Goal: Information Seeking & Learning: Learn about a topic

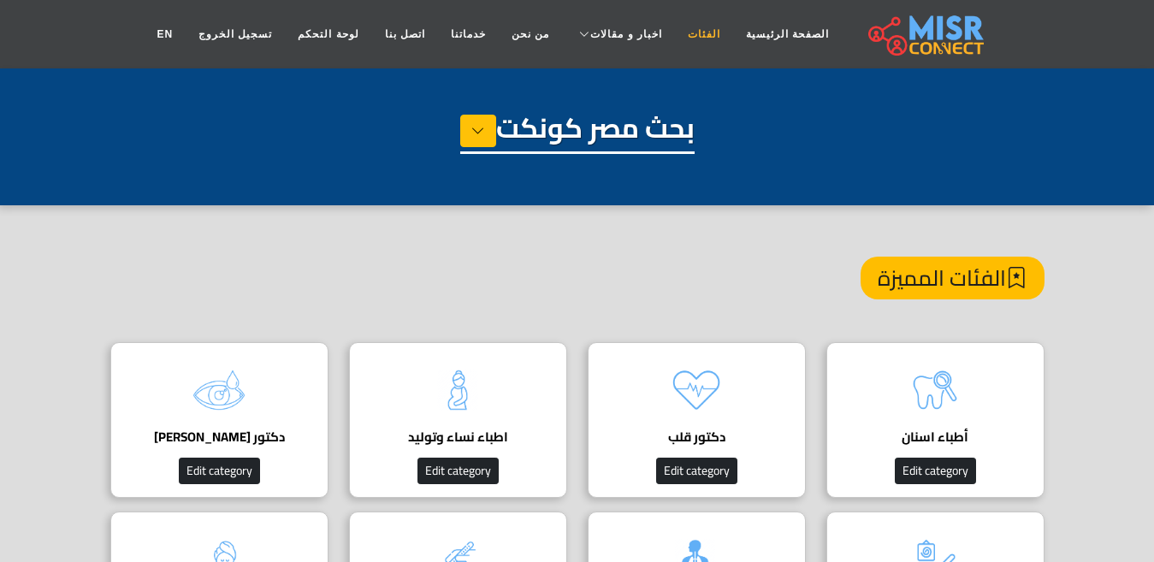
click at [678, 36] on link "الفئات" at bounding box center [704, 34] width 58 height 32
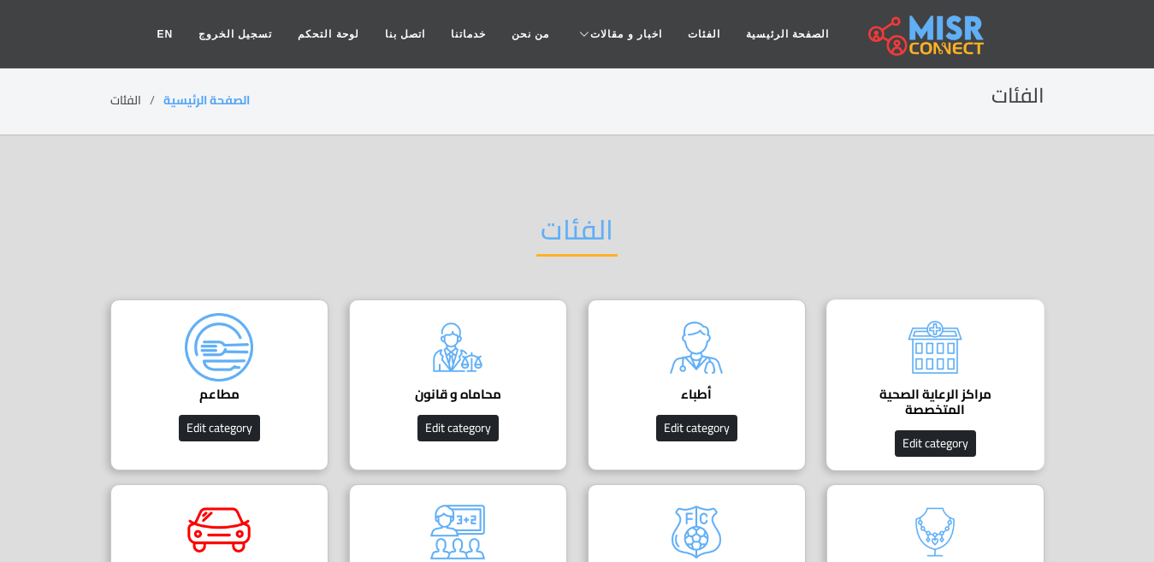
click at [947, 348] on img at bounding box center [934, 347] width 68 height 68
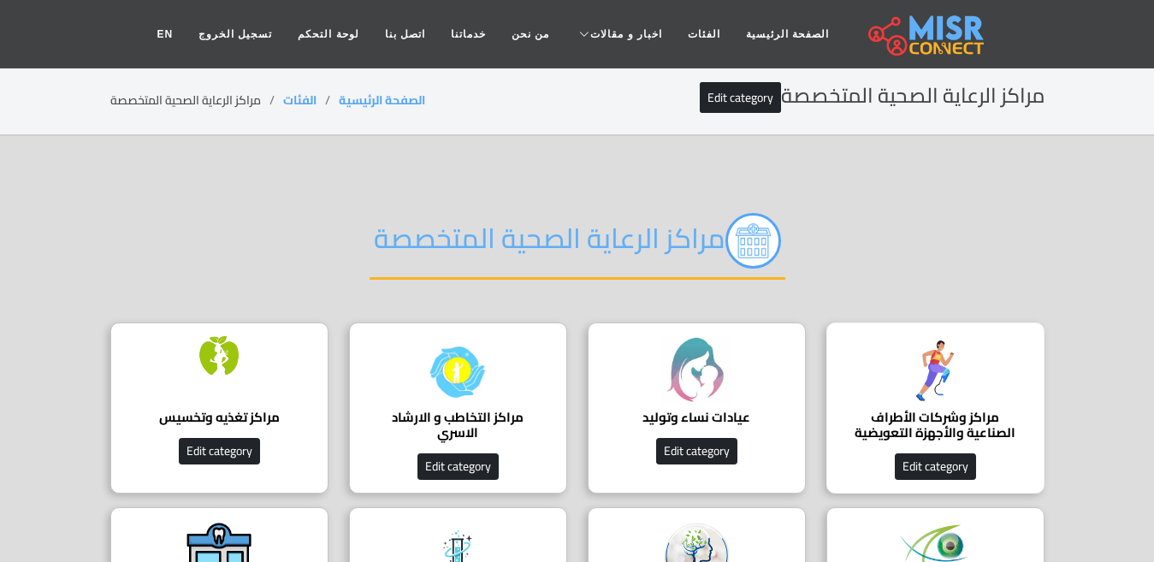
click at [947, 362] on img at bounding box center [934, 370] width 68 height 68
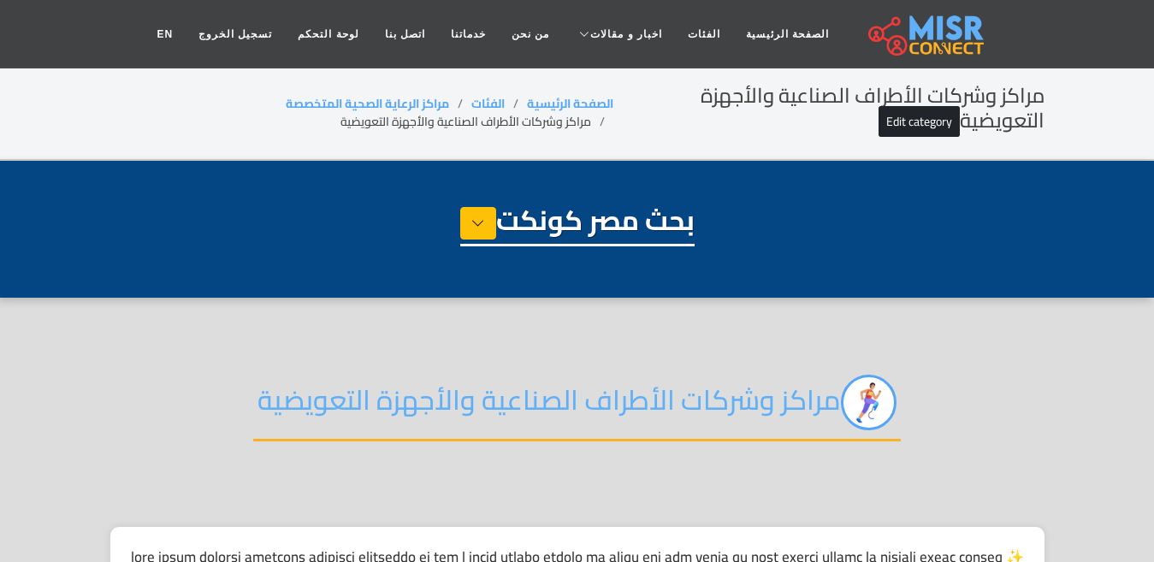
select select "**********"
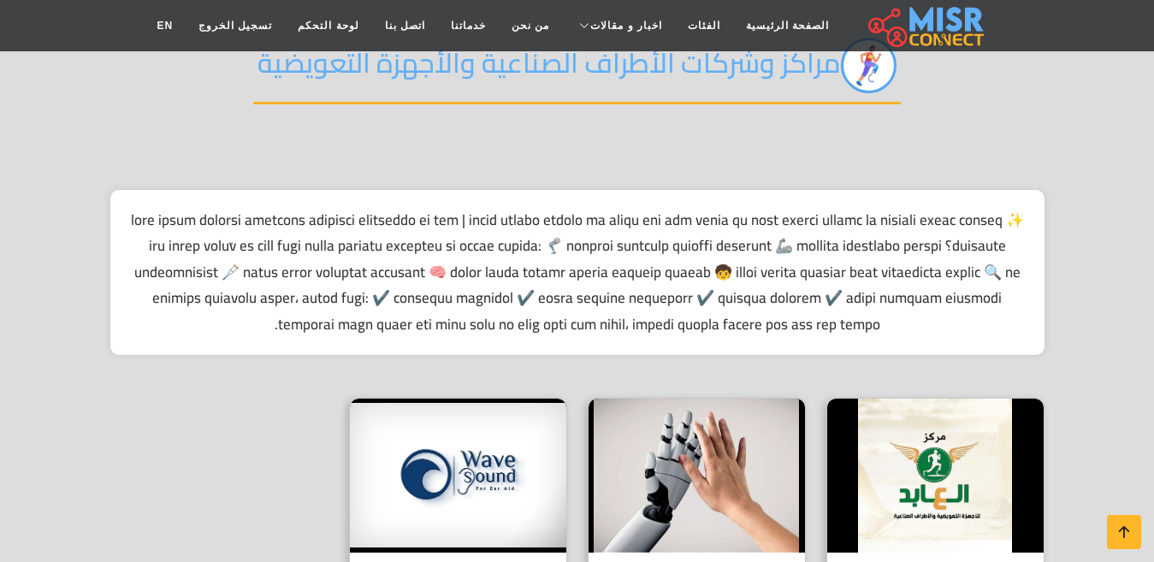
scroll to position [599, 0]
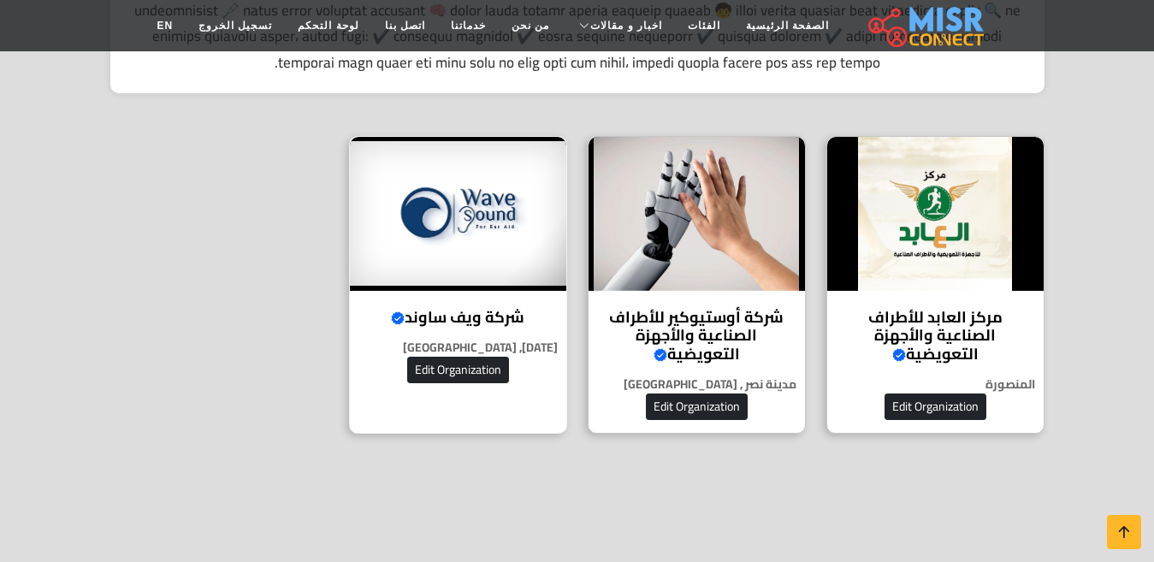
click at [482, 285] on img at bounding box center [458, 214] width 216 height 154
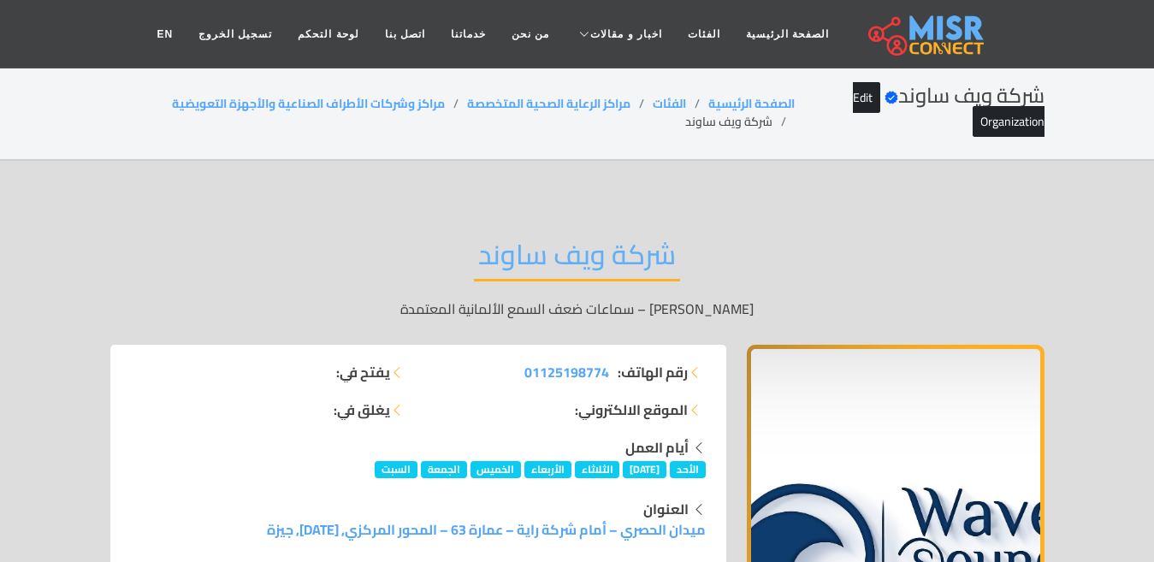
click at [693, 129] on li "شركة ويف ساوند" at bounding box center [739, 122] width 109 height 18
copy main "شركة ويف ساوند"
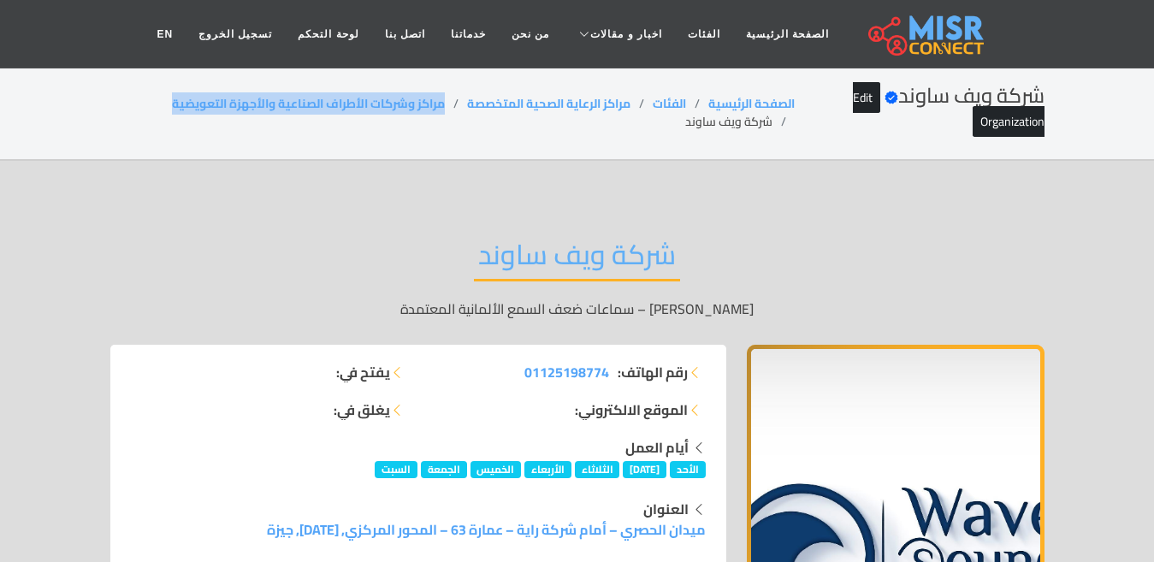
drag, startPoint x: 451, startPoint y: 94, endPoint x: 155, endPoint y: 94, distance: 295.9
click at [155, 95] on ol "الصفحة الرئيسية الفئات مراكز الرعاية الصحية المتخصصة مراكز وشركات الأطراف الصنا…" at bounding box center [452, 113] width 685 height 36
copy link "مراكز وشركات الأطراف الصناعية والأجهزة التعويضية"
drag, startPoint x: 764, startPoint y: 119, endPoint x: 668, endPoint y: 137, distance: 97.4
click at [668, 137] on div "شركة ويف ساوند Verified account Edit Organization الصفحة الرئيسية الفئات مراكز …" at bounding box center [577, 113] width 934 height 58
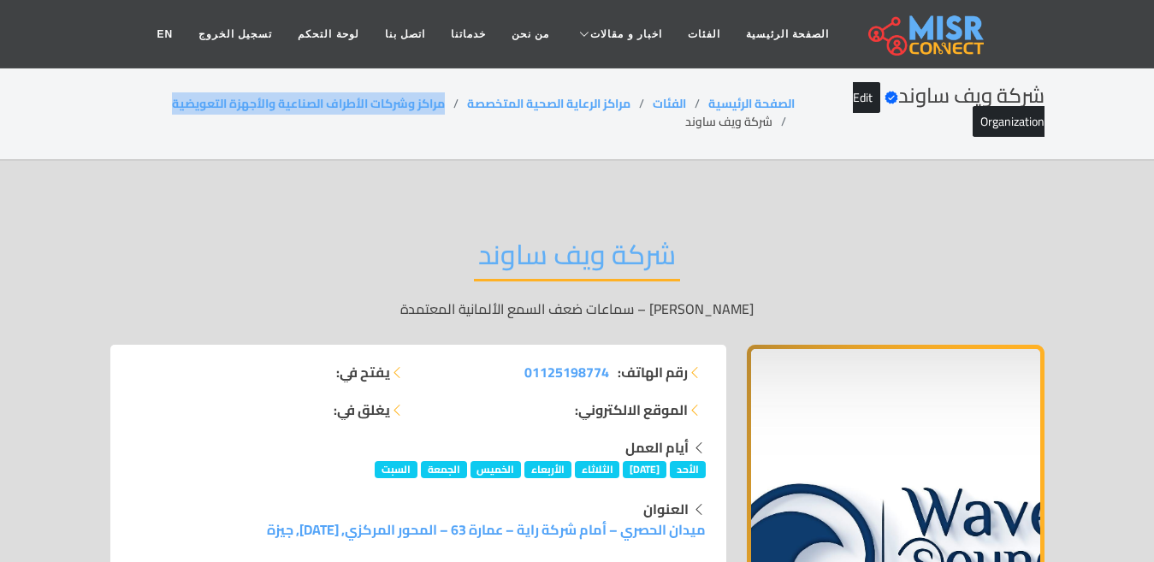
copy li "شركة ويف ساوند"
drag, startPoint x: 444, startPoint y: 97, endPoint x: 103, endPoint y: 103, distance: 341.2
click at [127, 99] on ol "الصفحة الرئيسية الفئات مراكز الرعاية الصحية المتخصصة مراكز وشركات الأطراف الصنا…" at bounding box center [452, 113] width 685 height 36
copy link "مراكز وشركات الأطراف الصناعية والأجهزة التعويضية"
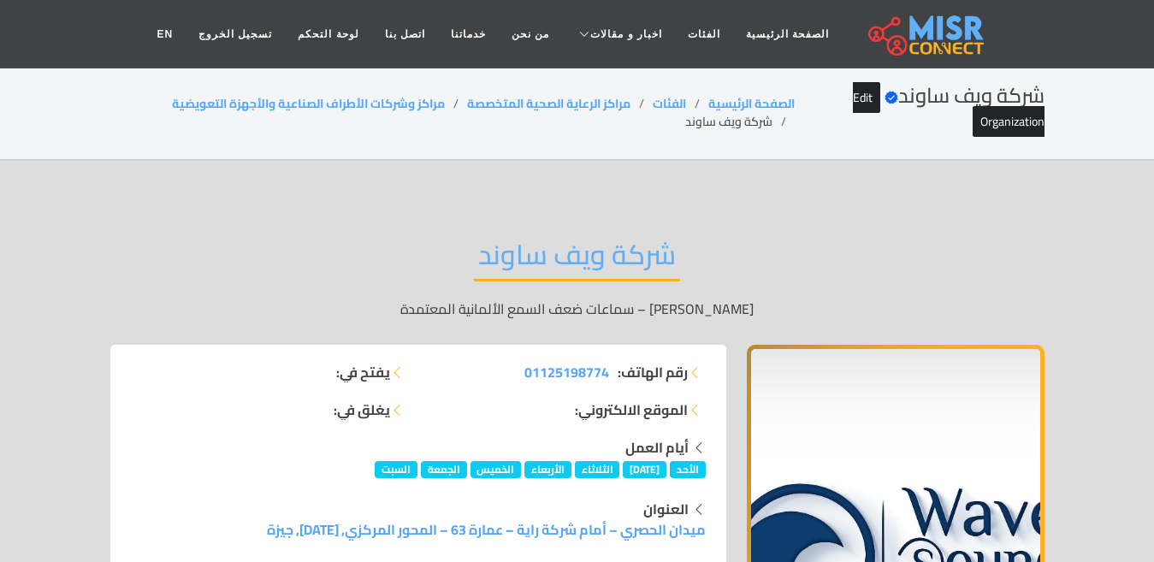
click at [705, 126] on li "شركة ويف ساوند" at bounding box center [739, 122] width 109 height 18
copy main "شركة ويف ساوند"
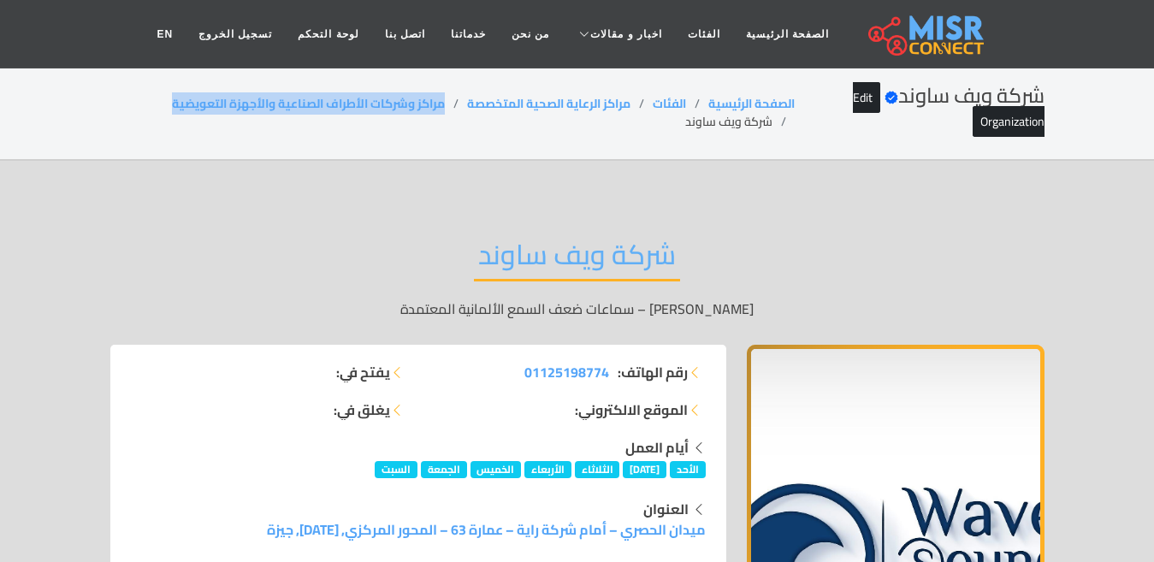
drag, startPoint x: 451, startPoint y: 101, endPoint x: 144, endPoint y: 103, distance: 307.0
click at [144, 103] on ol "الصفحة الرئيسية الفئات مراكز الرعاية الصحية المتخصصة مراكز وشركات الأطراف الصنا…" at bounding box center [452, 113] width 685 height 36
copy link "مراكز وشركات الأطراف الصناعية والأجهزة التعويضية"
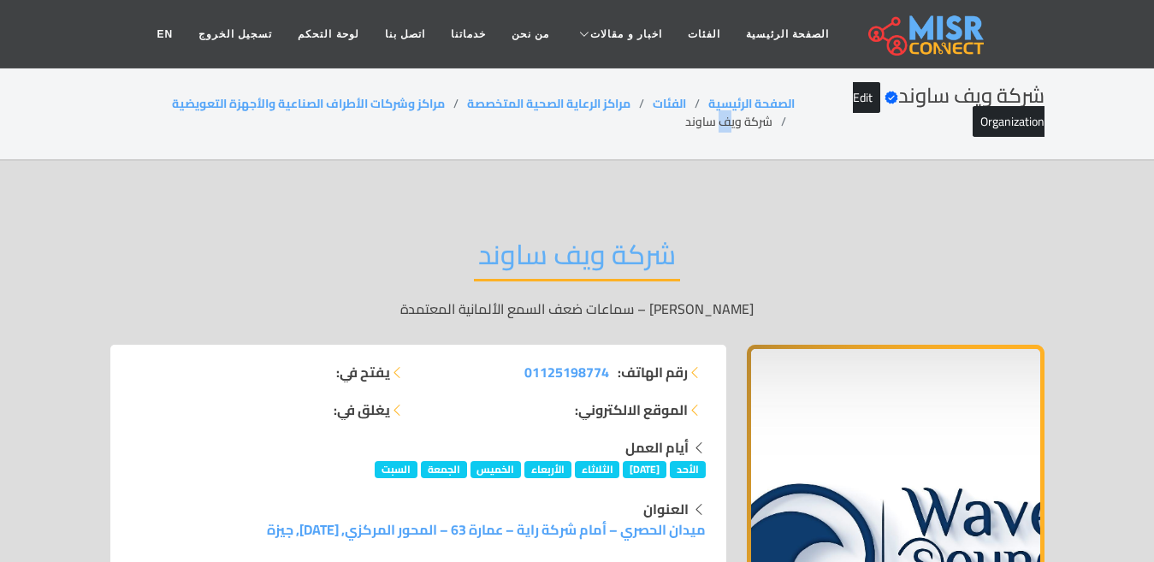
drag, startPoint x: 728, startPoint y: 110, endPoint x: 729, endPoint y: 121, distance: 10.4
click at [729, 116] on li "شركة ويف ساوند" at bounding box center [739, 122] width 109 height 18
click at [729, 121] on li "شركة ويف ساوند" at bounding box center [739, 122] width 109 height 18
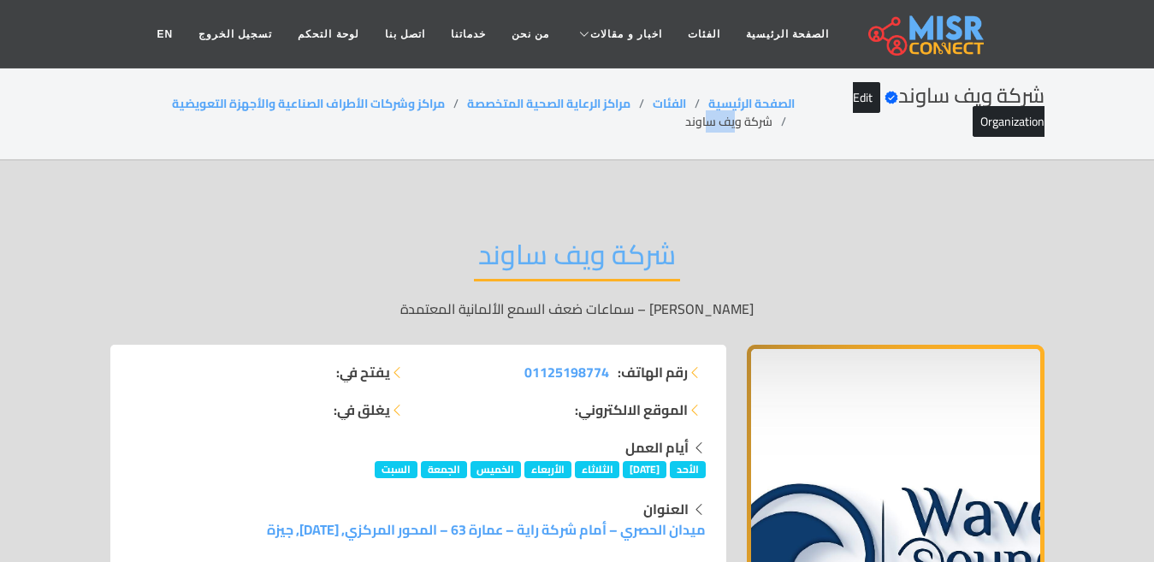
click at [729, 121] on li "شركة ويف ساوند" at bounding box center [739, 122] width 109 height 18
click at [730, 121] on li "شركة ويف ساوند" at bounding box center [739, 122] width 109 height 18
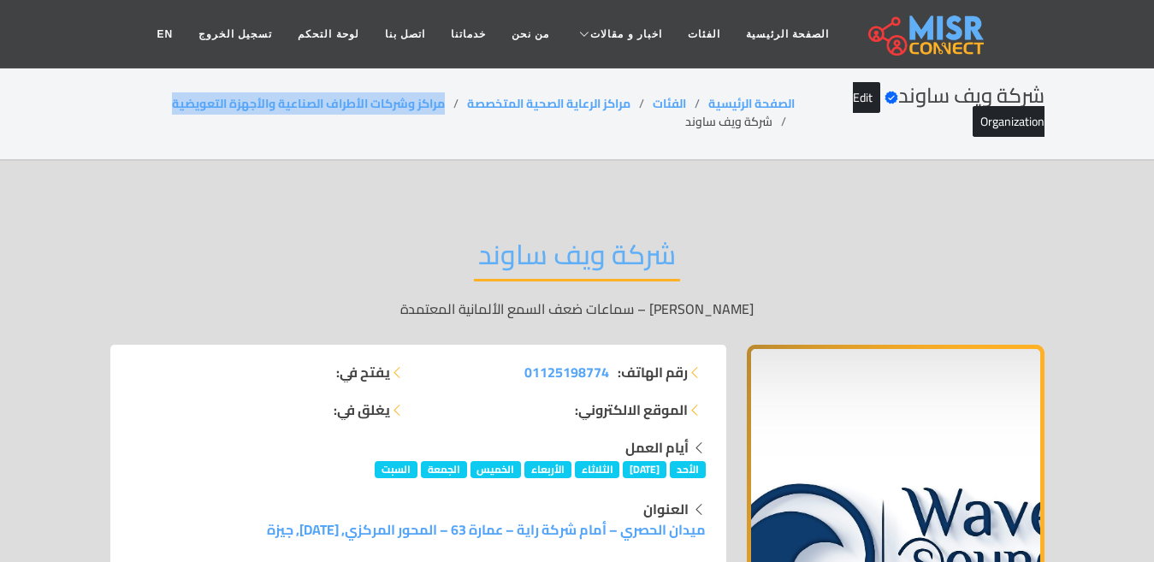
drag, startPoint x: 448, startPoint y: 95, endPoint x: 136, endPoint y: 114, distance: 312.7
click at [136, 114] on ol "الصفحة الرئيسية الفئات مراكز الرعاية الصحية المتخصصة مراكز وشركات الأطراف الصنا…" at bounding box center [452, 113] width 685 height 36
copy link "مراكز وشركات الأطراف الصناعية والأجهزة التعويضية"
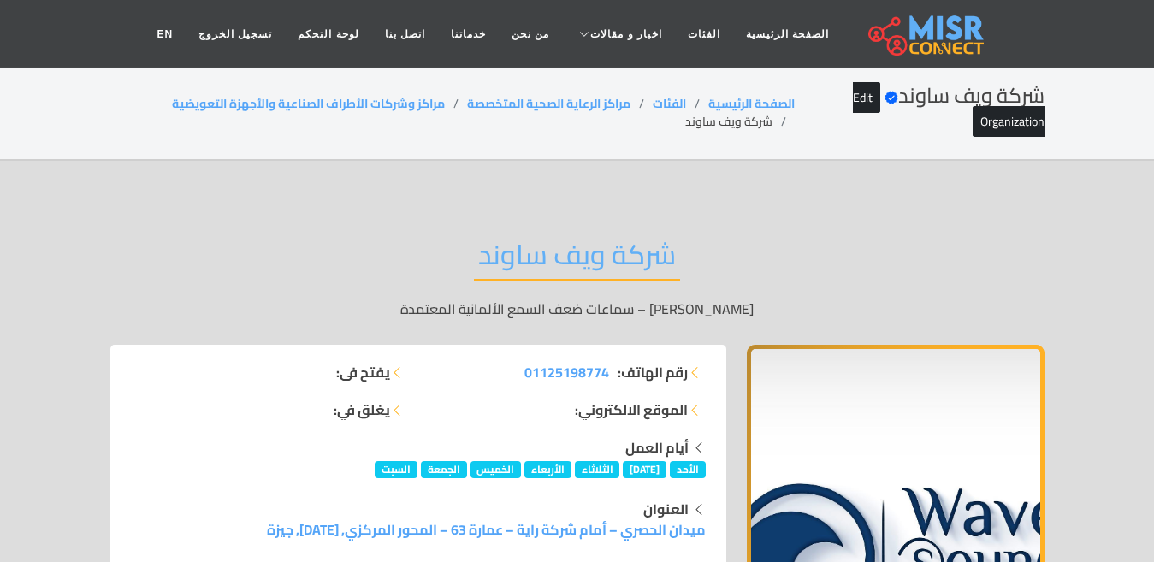
click at [749, 121] on li "شركة ويف ساوند" at bounding box center [739, 122] width 109 height 18
copy main "شركة ويف ساوند"
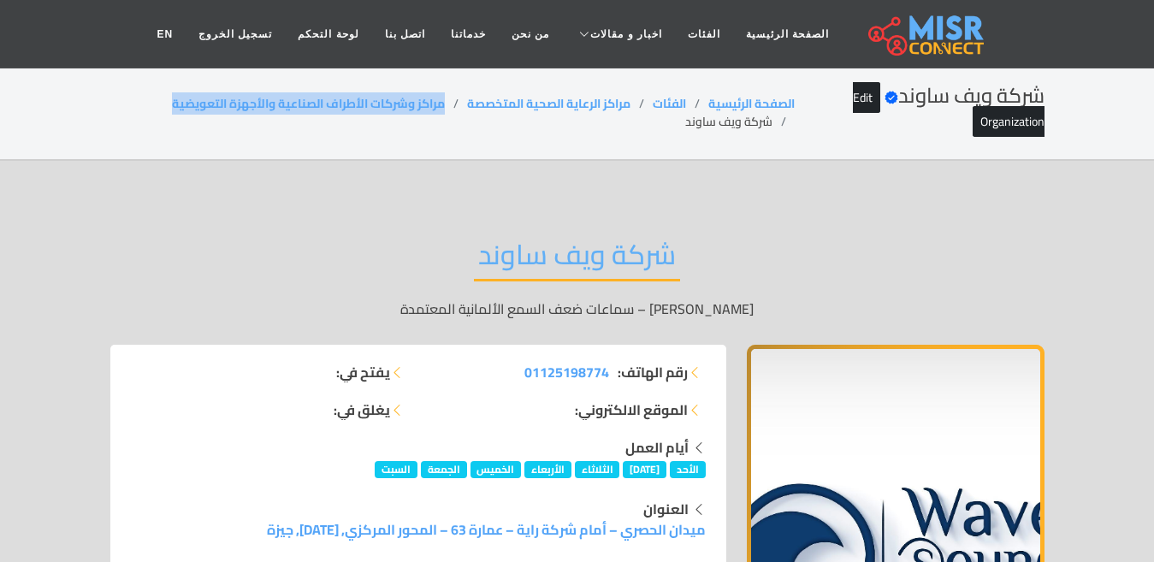
drag, startPoint x: 443, startPoint y: 99, endPoint x: 162, endPoint y: 103, distance: 280.5
click at [162, 103] on ol "الصفحة الرئيسية الفئات مراكز الرعاية الصحية المتخصصة مراكز وشركات الأطراف الصنا…" at bounding box center [452, 113] width 685 height 36
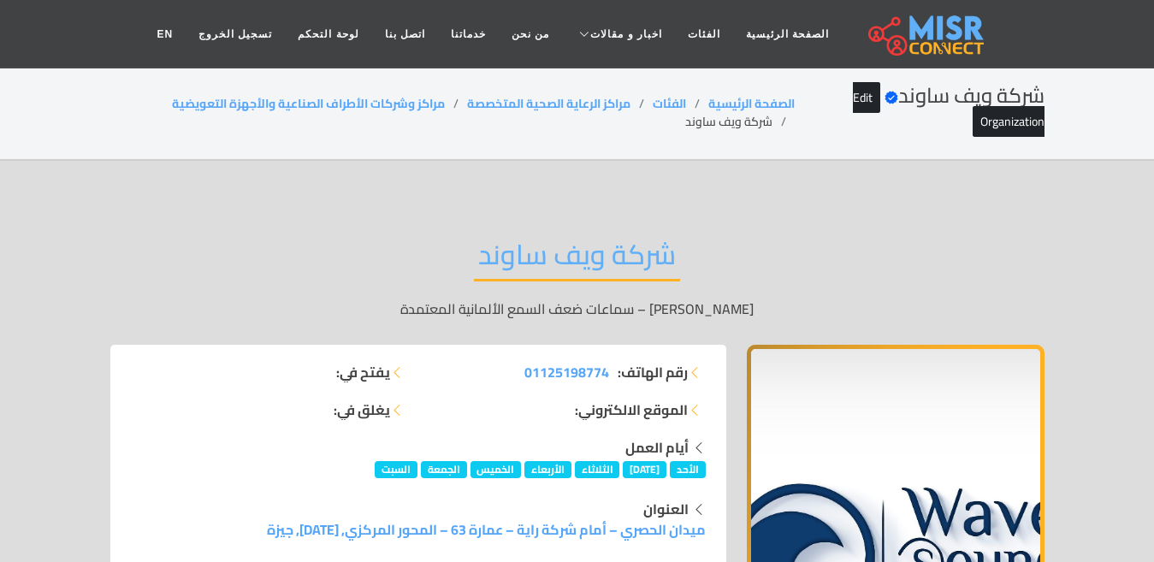
click at [714, 123] on li "شركة ويف ساوند" at bounding box center [739, 122] width 109 height 18
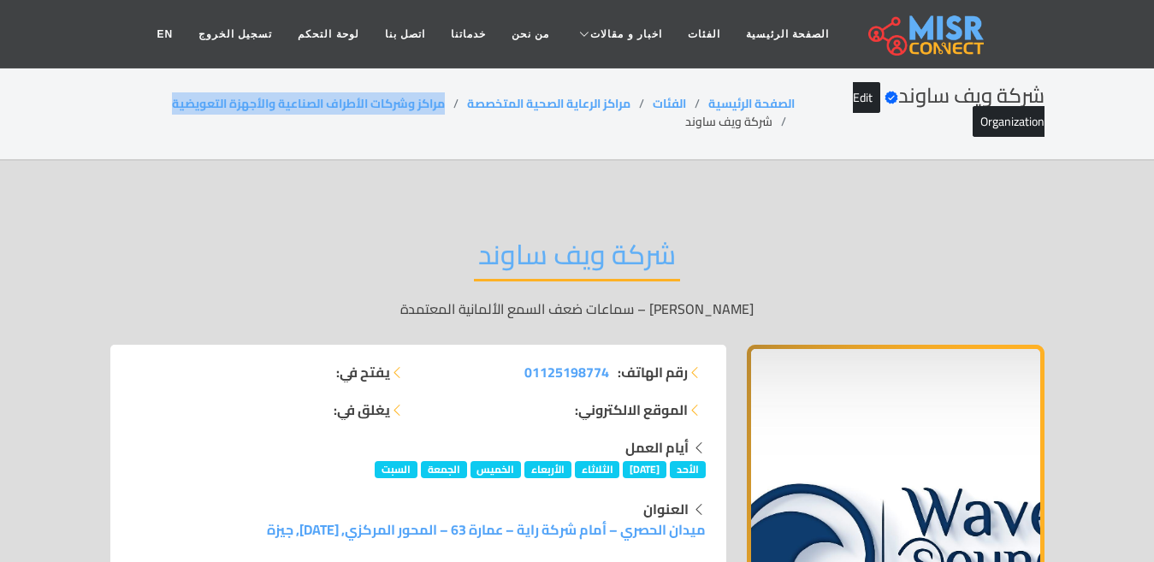
drag, startPoint x: 372, startPoint y: 108, endPoint x: 115, endPoint y: 103, distance: 256.6
click at [115, 103] on ol "الصفحة الرئيسية الفئات مراكز الرعاية الصحية المتخصصة مراكز وشركات الأطراف الصنا…" at bounding box center [452, 113] width 685 height 36
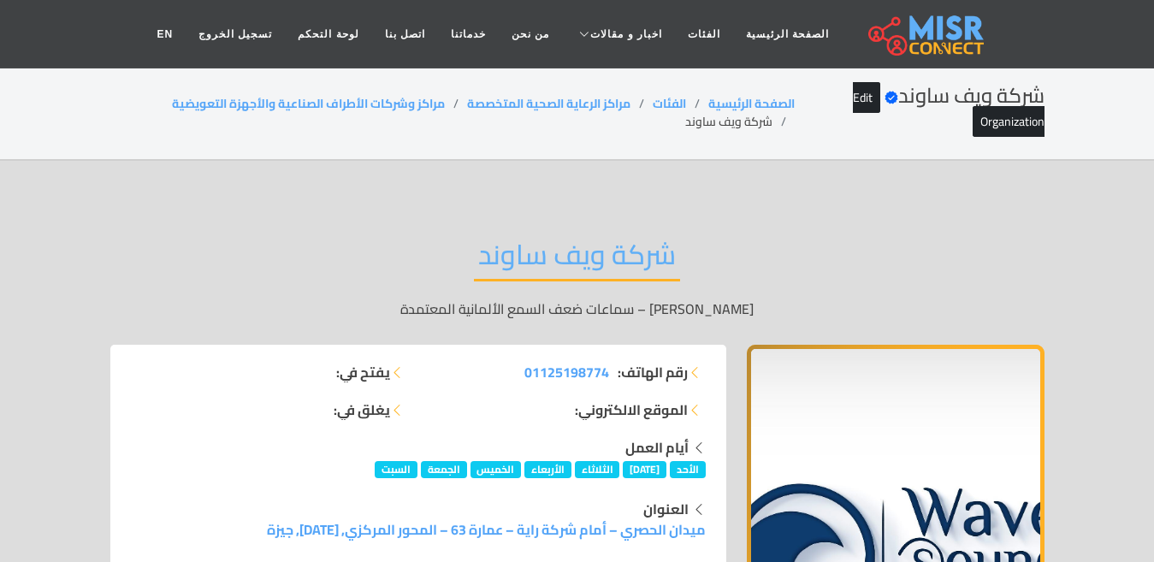
click at [691, 135] on div "شركة ويف ساوند Verified account Edit Organization الصفحة الرئيسية الفئات مراكز …" at bounding box center [577, 113] width 934 height 58
click at [691, 130] on div "شركة ويف ساوند Verified account Edit Organization الصفحة الرئيسية الفئات مراكز …" at bounding box center [577, 113] width 934 height 58
click at [696, 128] on li "شركة ويف ساوند" at bounding box center [739, 122] width 109 height 18
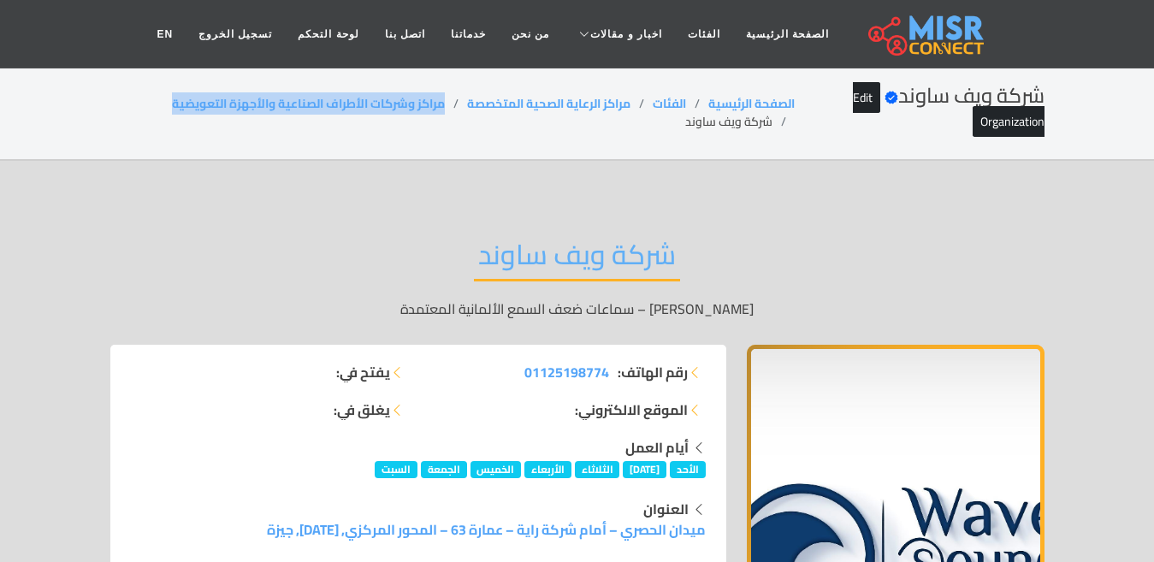
drag, startPoint x: 451, startPoint y: 102, endPoint x: 121, endPoint y: 109, distance: 329.3
click at [121, 109] on ol "الصفحة الرئيسية الفئات مراكز الرعاية الصحية المتخصصة مراكز وشركات الأطراف الصنا…" at bounding box center [452, 113] width 685 height 36
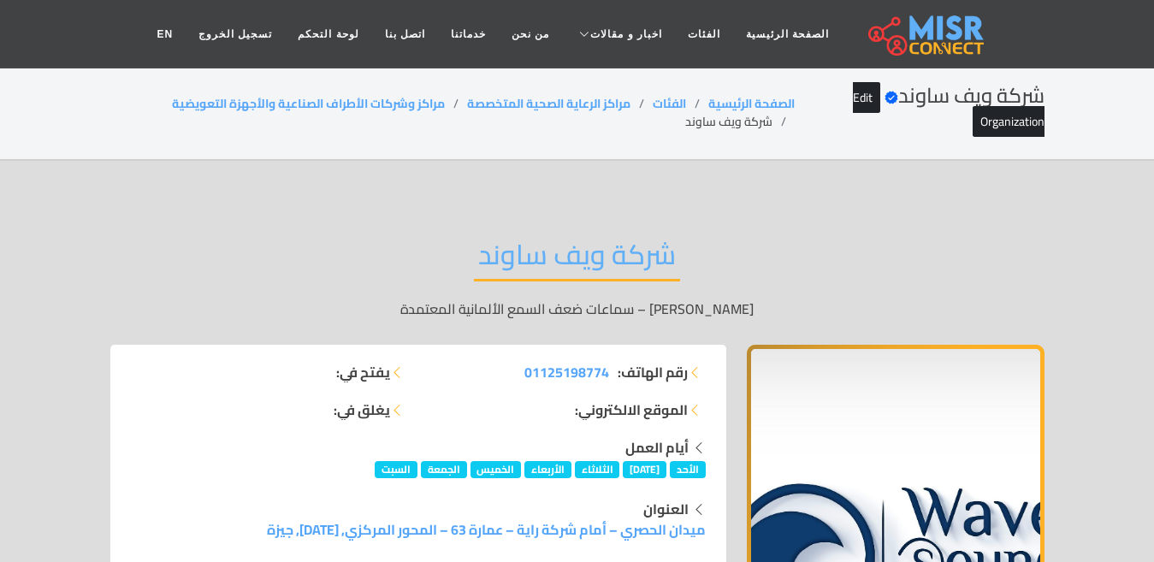
click at [696, 126] on li "شركة ويف ساوند" at bounding box center [739, 122] width 109 height 18
click at [696, 125] on li "شركة ويف ساوند" at bounding box center [739, 122] width 109 height 18
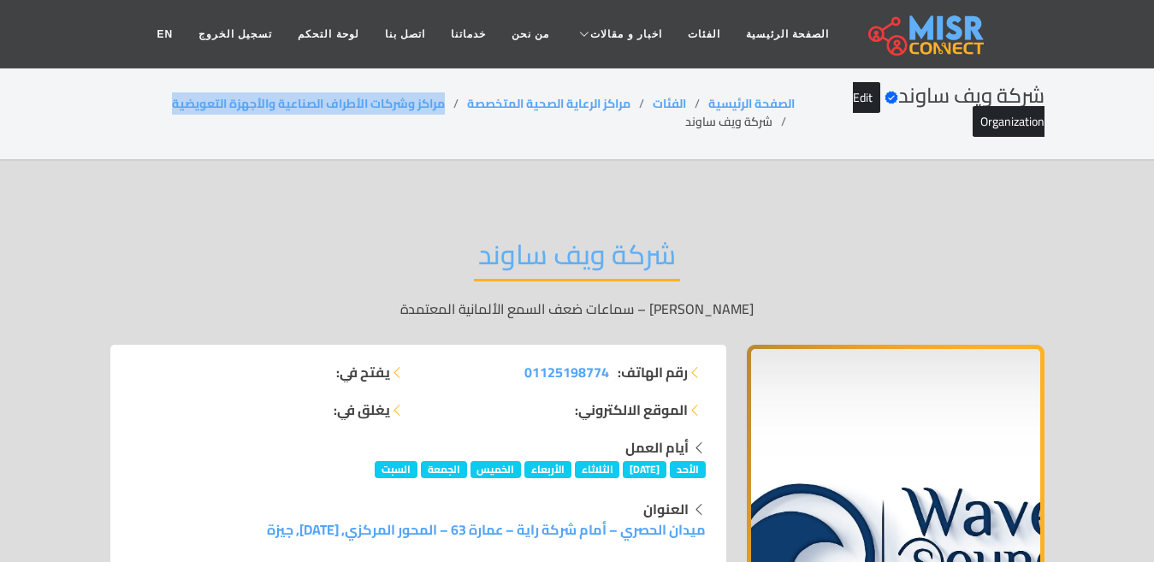
drag, startPoint x: 449, startPoint y: 96, endPoint x: 123, endPoint y: 86, distance: 325.9
click at [123, 86] on div "شركة ويف ساوند Verified account Edit Organization الصفحة الرئيسية الفئات مراكز …" at bounding box center [577, 113] width 934 height 58
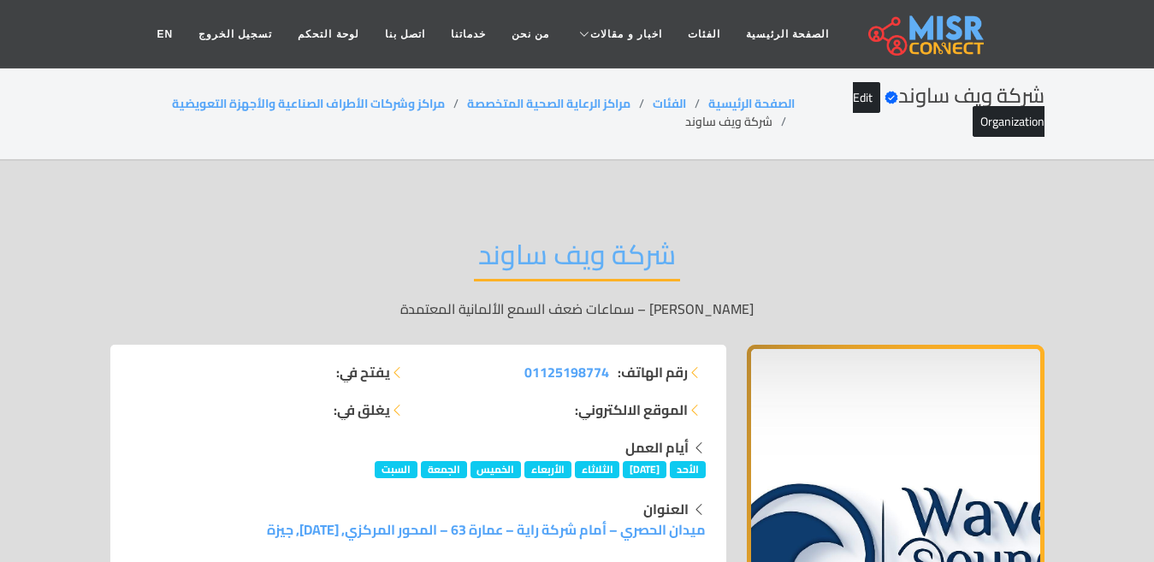
click at [701, 124] on li "شركة ويف ساوند" at bounding box center [739, 122] width 109 height 18
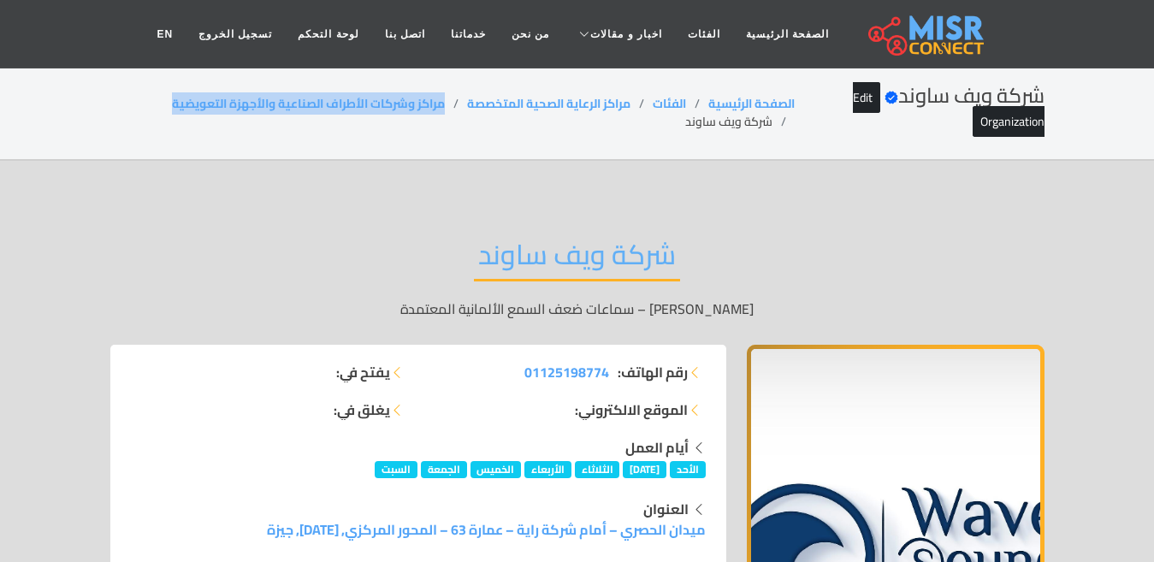
drag, startPoint x: 450, startPoint y: 104, endPoint x: 150, endPoint y: 103, distance: 299.3
click at [150, 103] on ol "الصفحة الرئيسية الفئات مراكز الرعاية الصحية المتخصصة مراكز وشركات الأطراف الصنا…" at bounding box center [452, 113] width 685 height 36
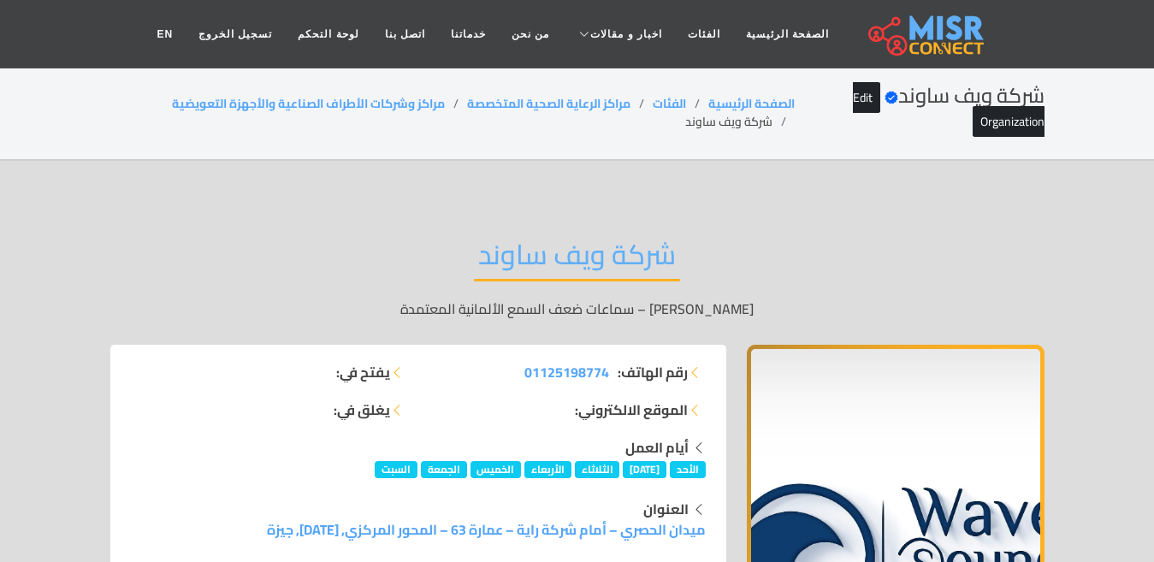
click at [723, 126] on li "شركة ويف ساوند" at bounding box center [739, 122] width 109 height 18
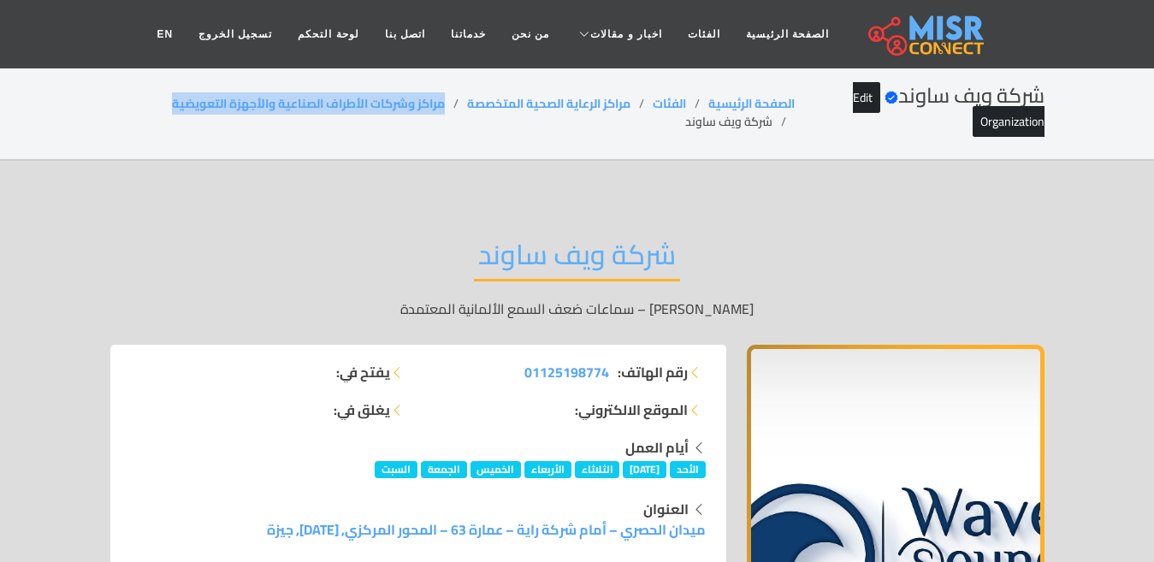
drag, startPoint x: 449, startPoint y: 99, endPoint x: 136, endPoint y: 92, distance: 313.0
click at [136, 92] on div "شركة ويف ساوند Verified account Edit Organization الصفحة الرئيسية الفئات مراكز …" at bounding box center [577, 113] width 934 height 58
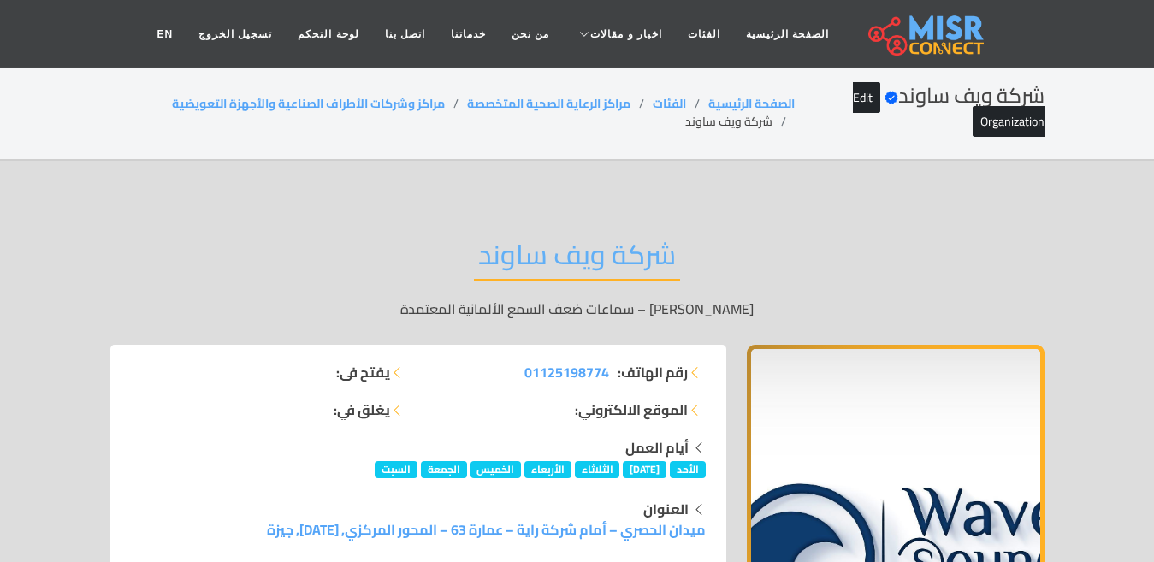
click at [750, 127] on li "شركة ويف ساوند" at bounding box center [739, 122] width 109 height 18
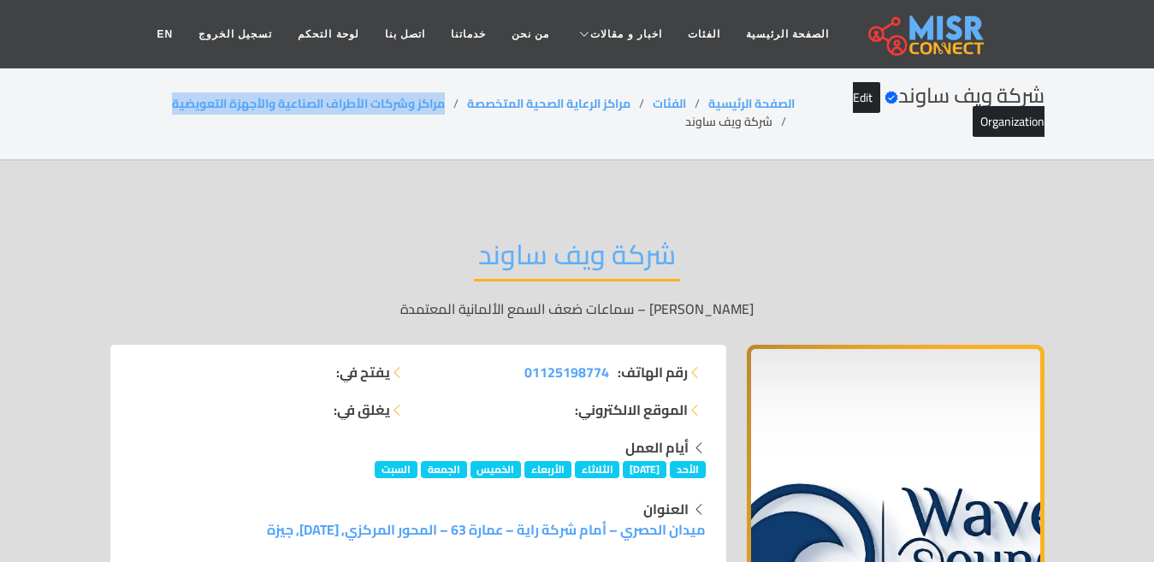
drag, startPoint x: 449, startPoint y: 95, endPoint x: 130, endPoint y: 86, distance: 319.1
click at [130, 86] on div "شركة ويف ساوند Verified account Edit Organization الصفحة الرئيسية الفئات مراكز …" at bounding box center [577, 113] width 934 height 58
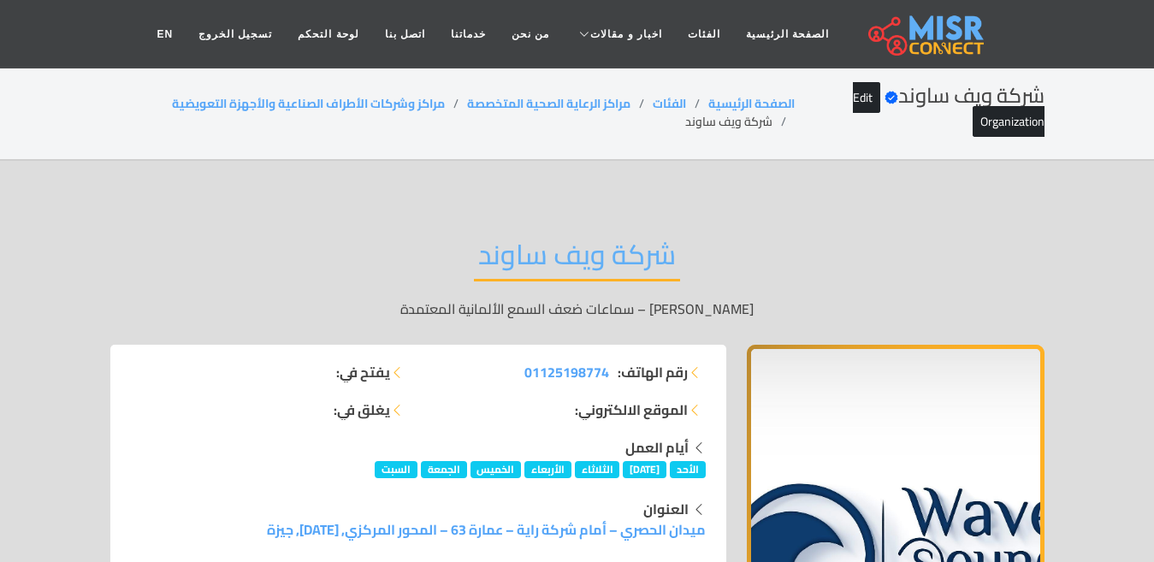
click at [717, 121] on li "شركة ويف ساوند" at bounding box center [739, 122] width 109 height 18
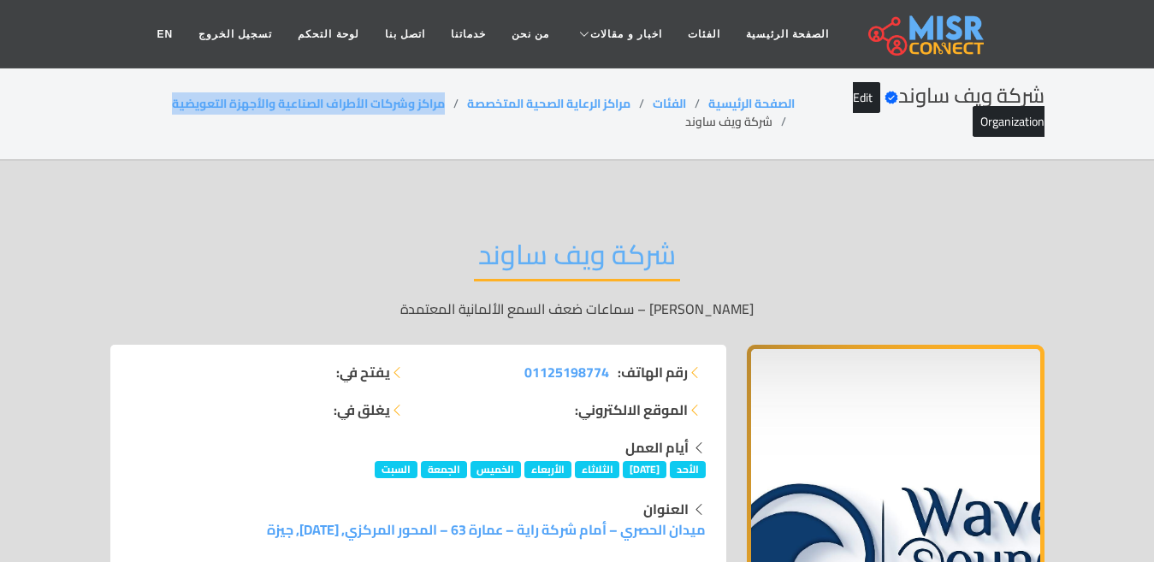
drag, startPoint x: 450, startPoint y: 102, endPoint x: 97, endPoint y: 110, distance: 353.3
click at [97, 110] on div "شركة ويف ساوند Verified account Edit Organization الصفحة الرئيسية الفئات مراكز …" at bounding box center [577, 113] width 975 height 58
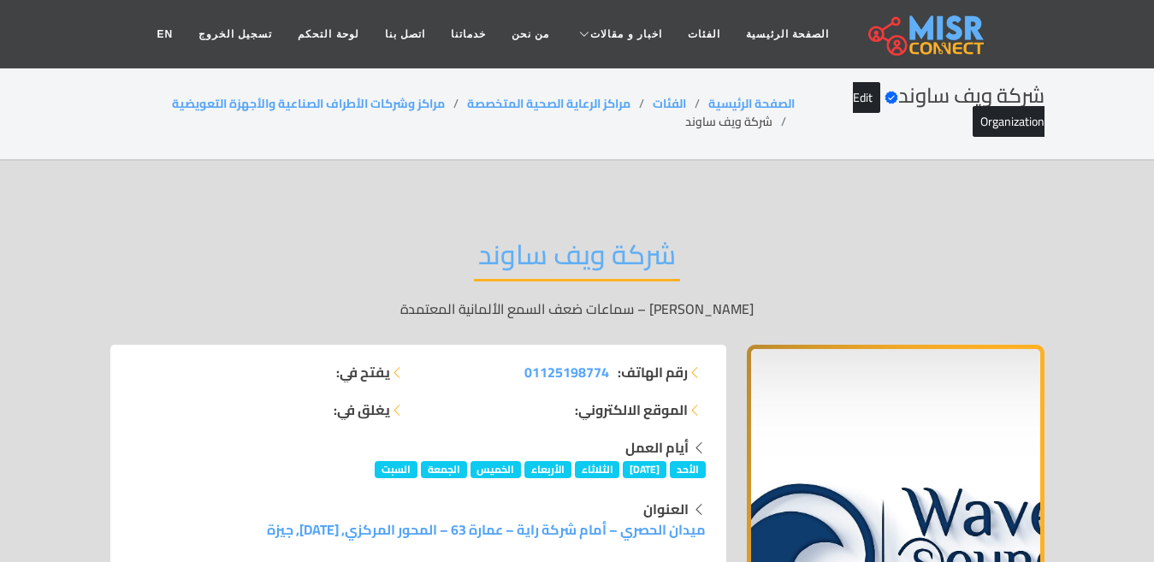
click at [693, 123] on li "شركة ويف ساوند" at bounding box center [739, 122] width 109 height 18
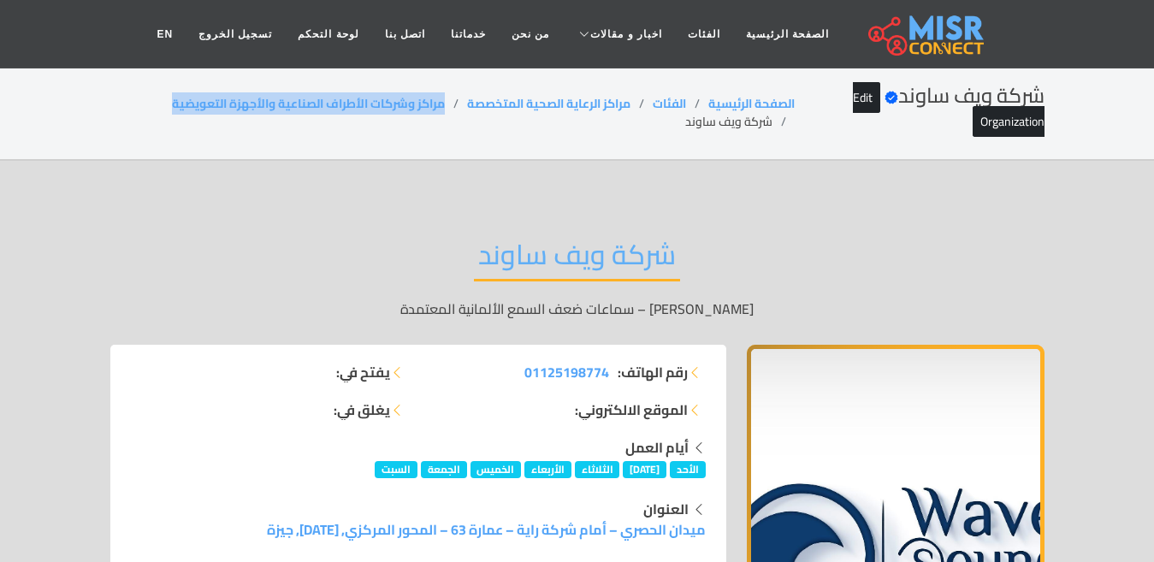
drag, startPoint x: 457, startPoint y: 113, endPoint x: 97, endPoint y: 107, distance: 359.2
click at [98, 107] on div "شركة ويف ساوند Verified account Edit Organization الصفحة الرئيسية الفئات مراكز …" at bounding box center [577, 113] width 975 height 58
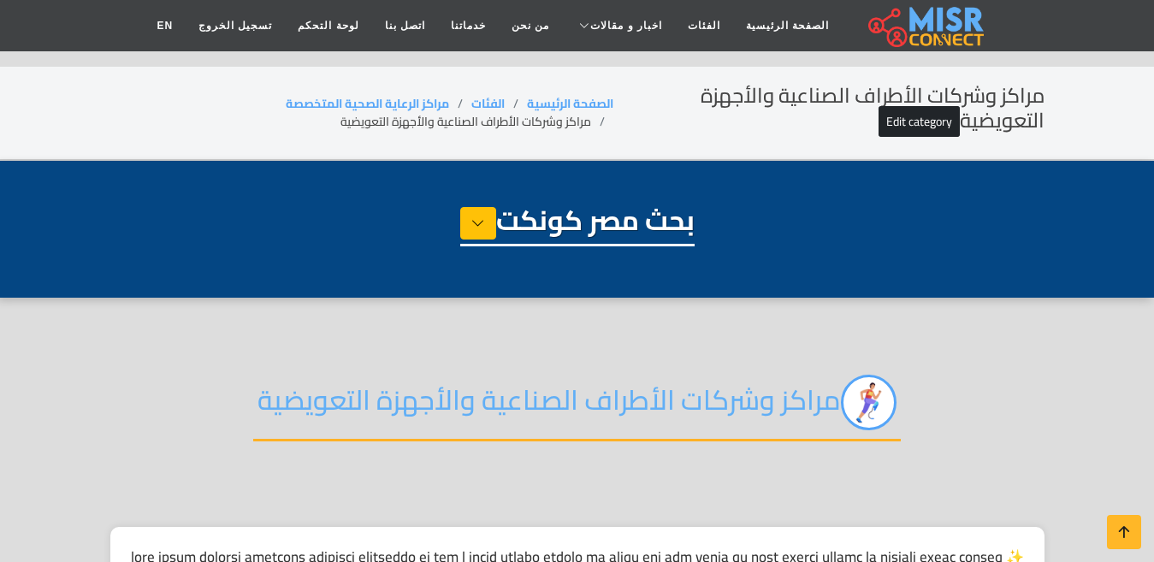
select select "**********"
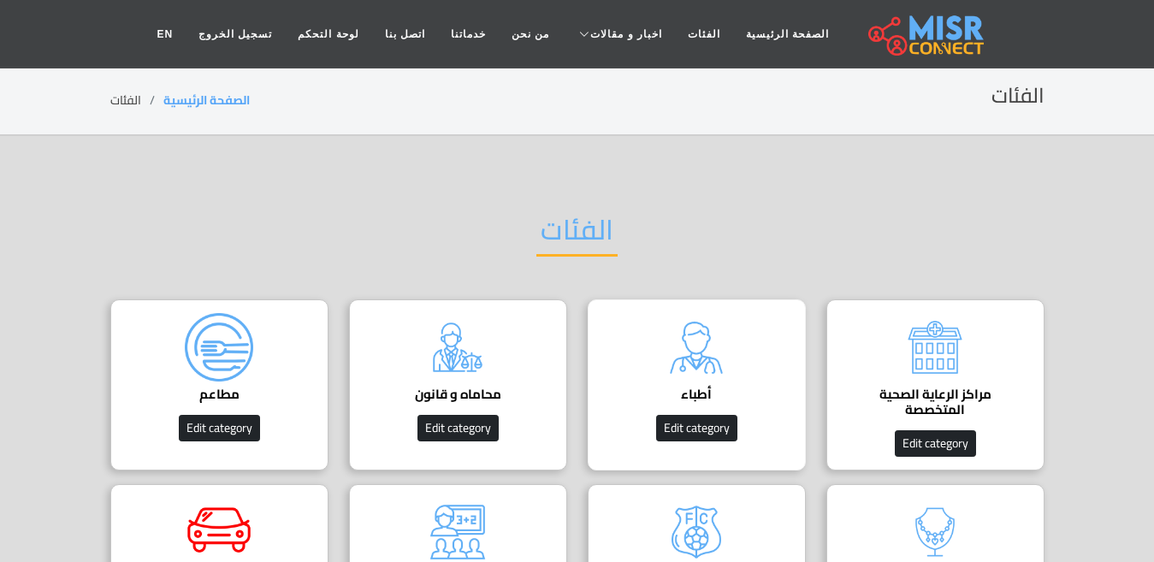
click at [687, 392] on h4 "أطباء" at bounding box center [696, 394] width 165 height 15
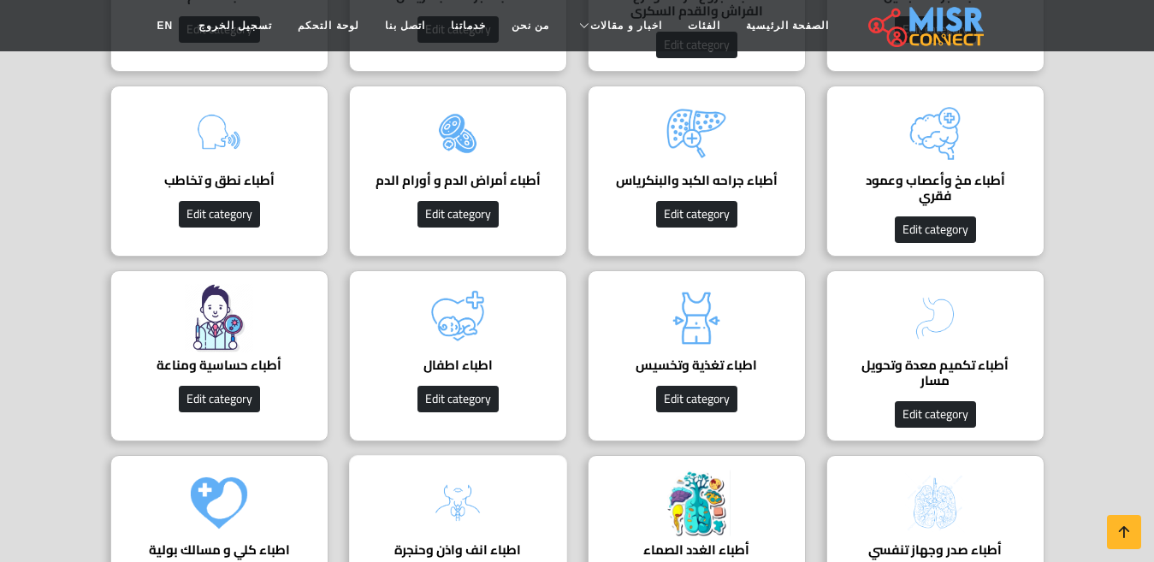
scroll to position [1283, 0]
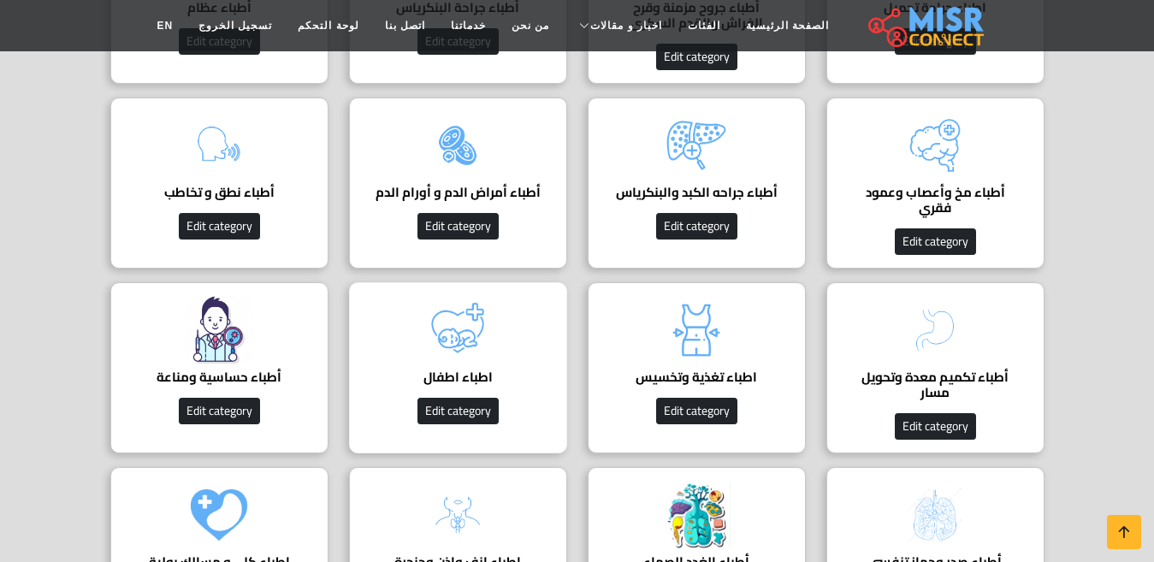
click at [496, 345] on div "اطباء اطفال دليل اطباء اطفال Edit category" at bounding box center [458, 367] width 218 height 171
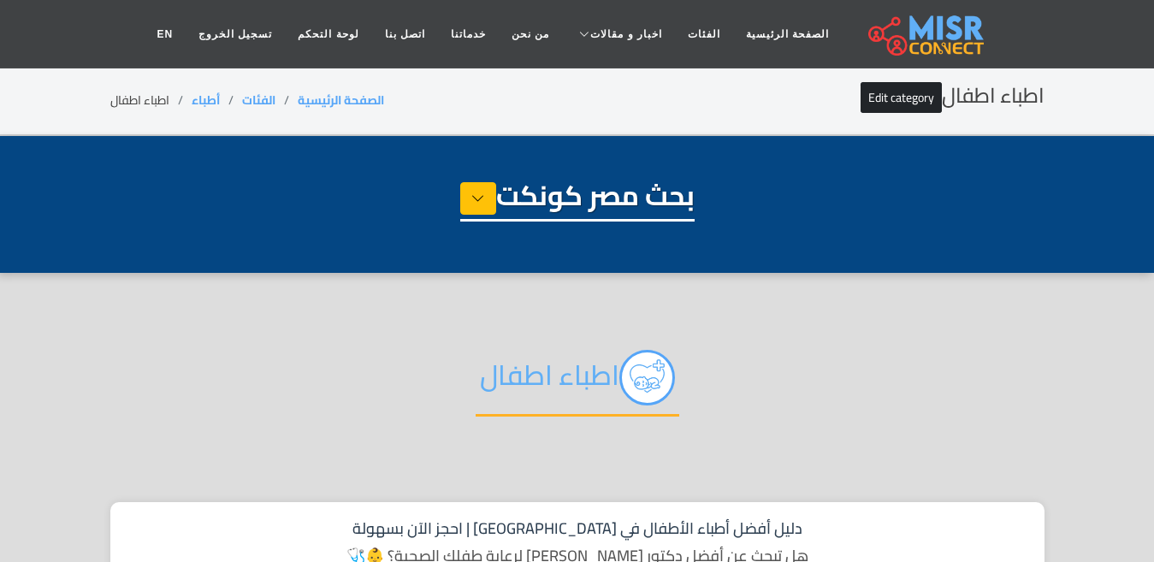
select select "*****"
select select "**********"
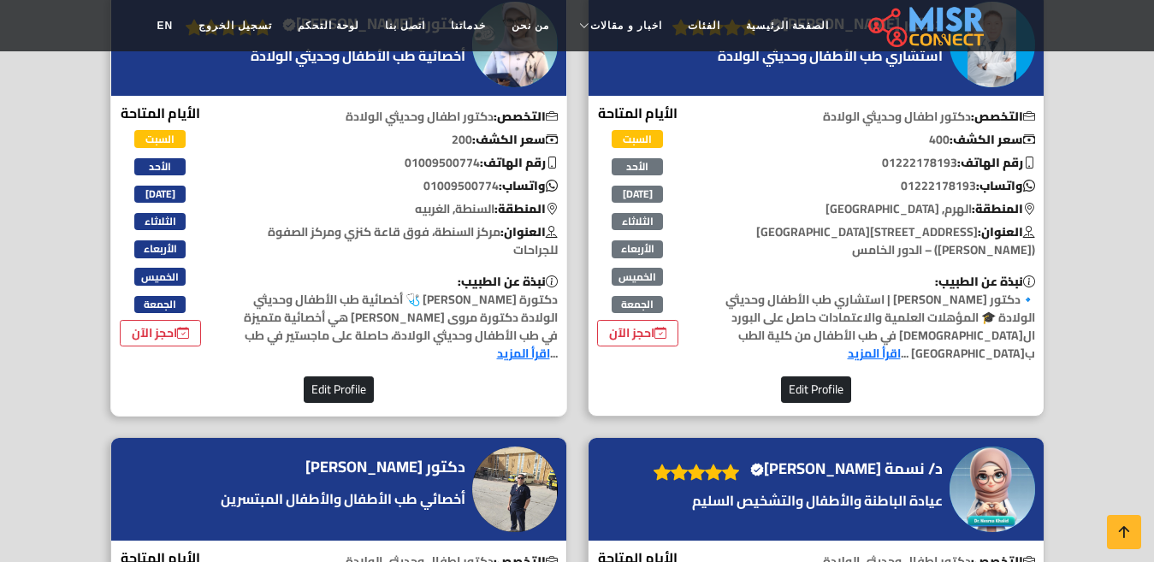
scroll to position [1026, 0]
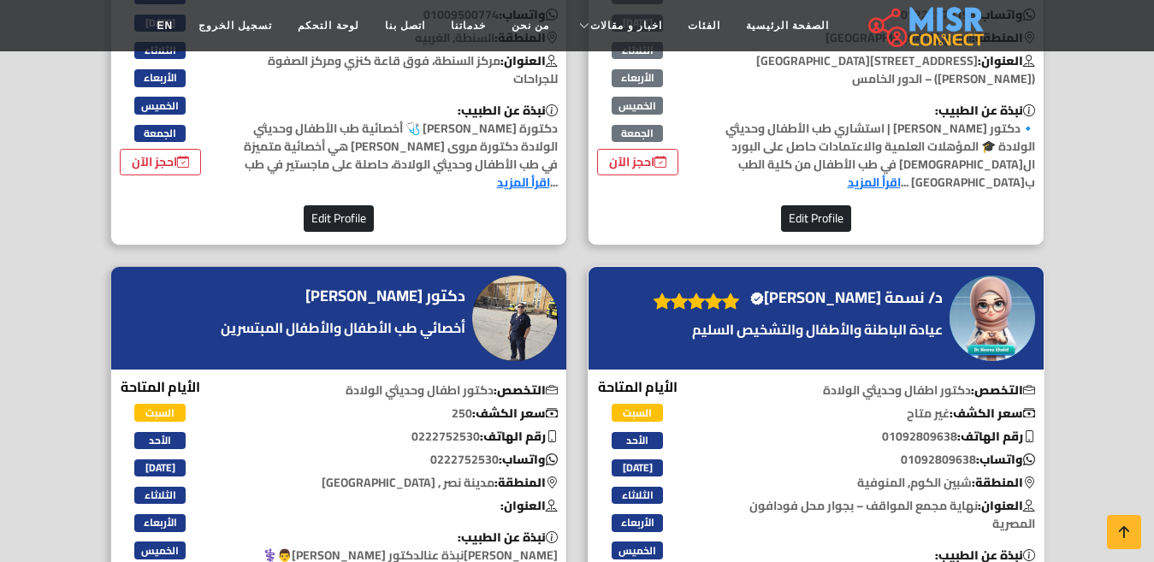
click at [892, 295] on h4 "د/ نسمة خالد الغلبان Verified account" at bounding box center [846, 297] width 192 height 19
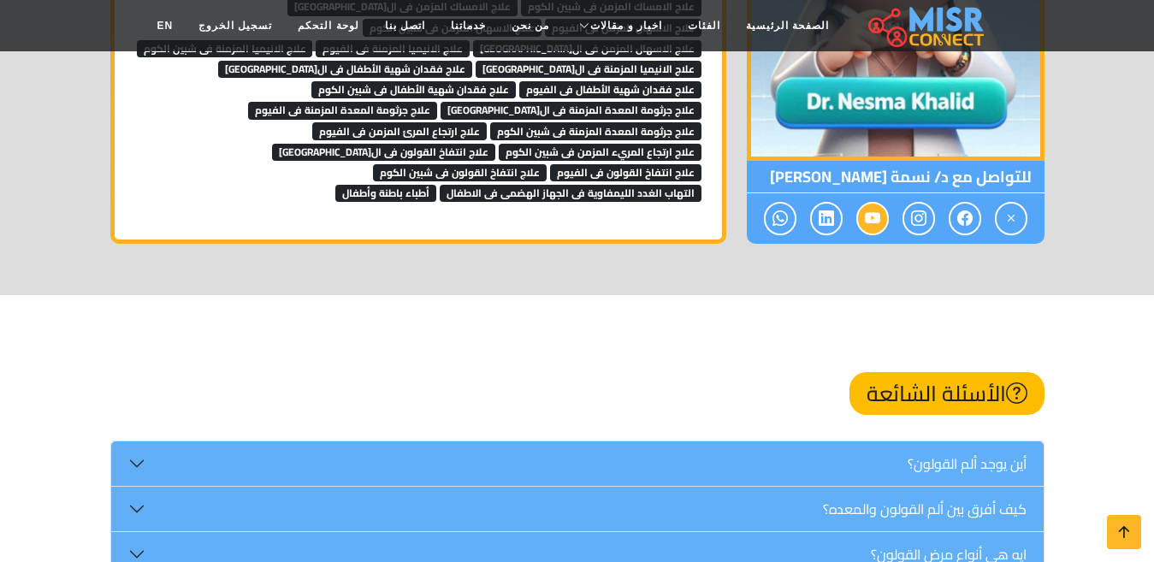
scroll to position [1625, 0]
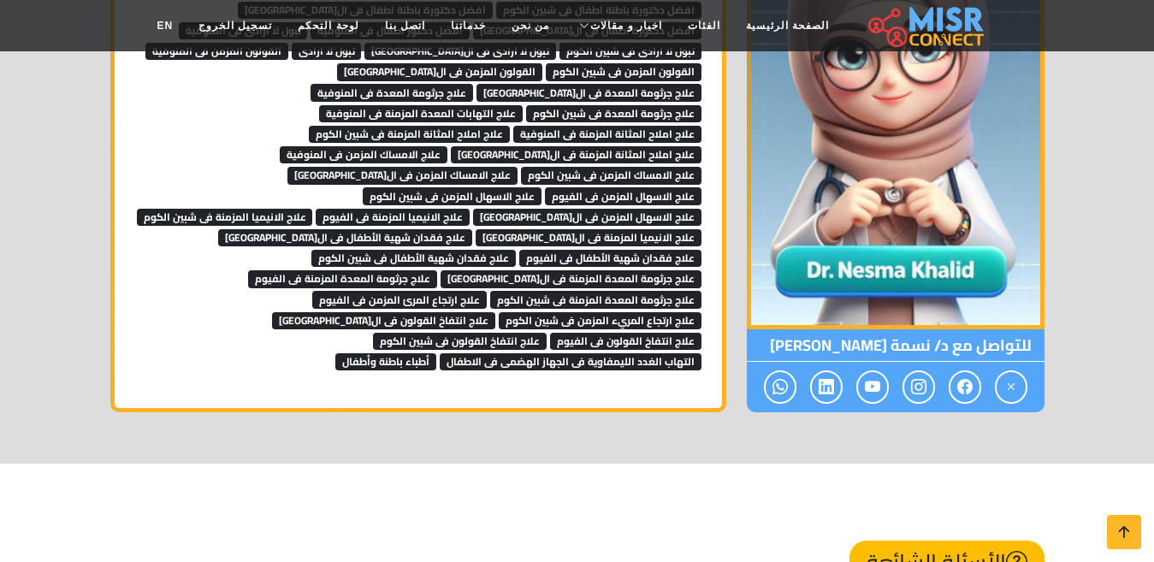
click at [335, 353] on span "أطباء باطنة وأطفال" at bounding box center [385, 361] width 101 height 17
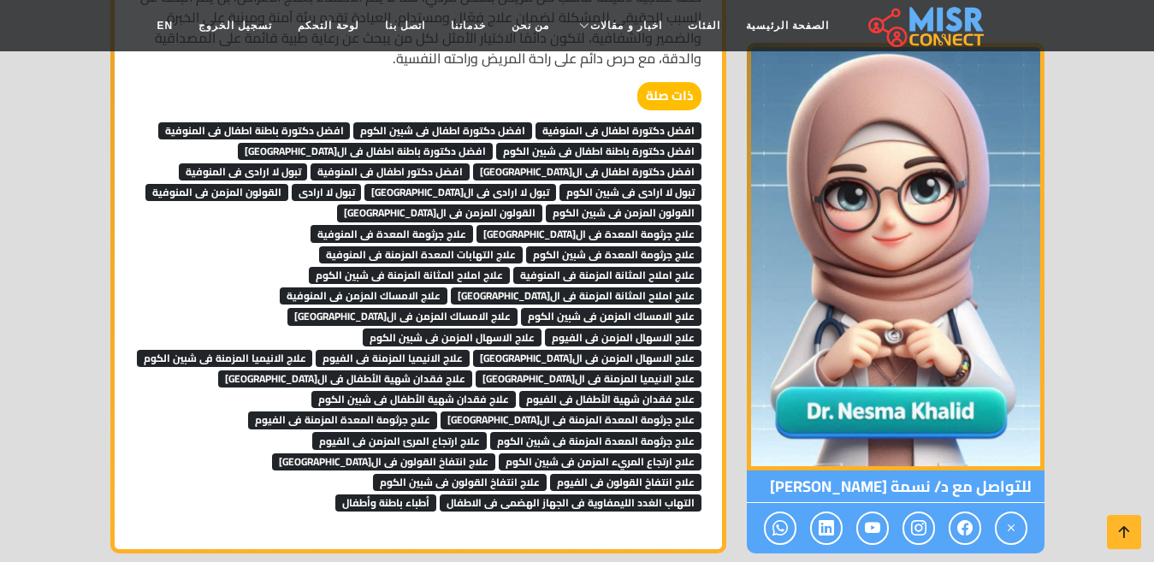
scroll to position [1454, 0]
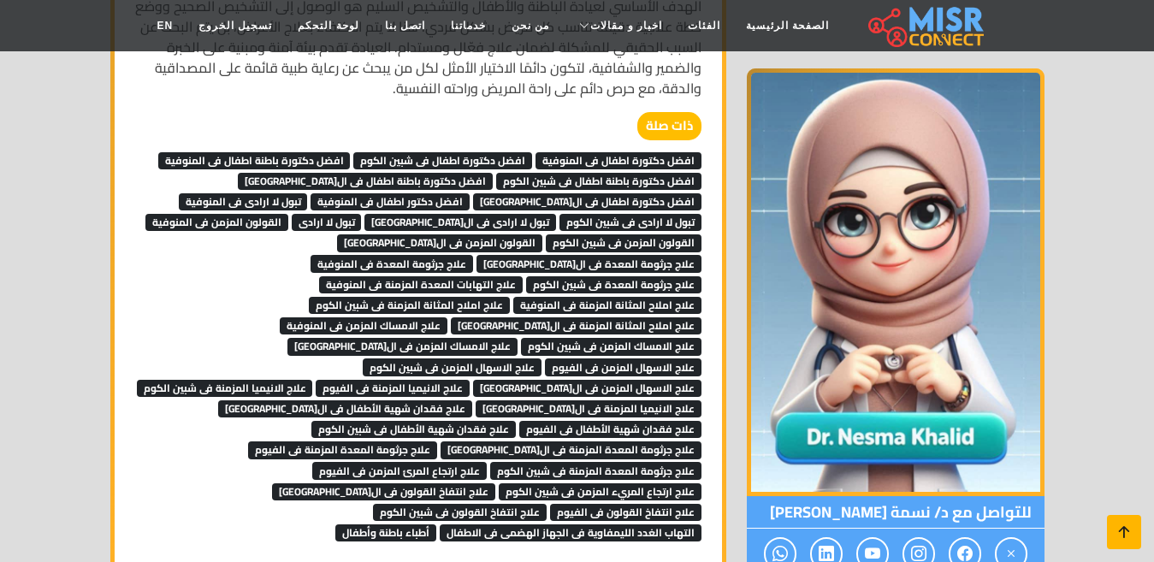
click at [1131, 540] on icon at bounding box center [1124, 532] width 24 height 24
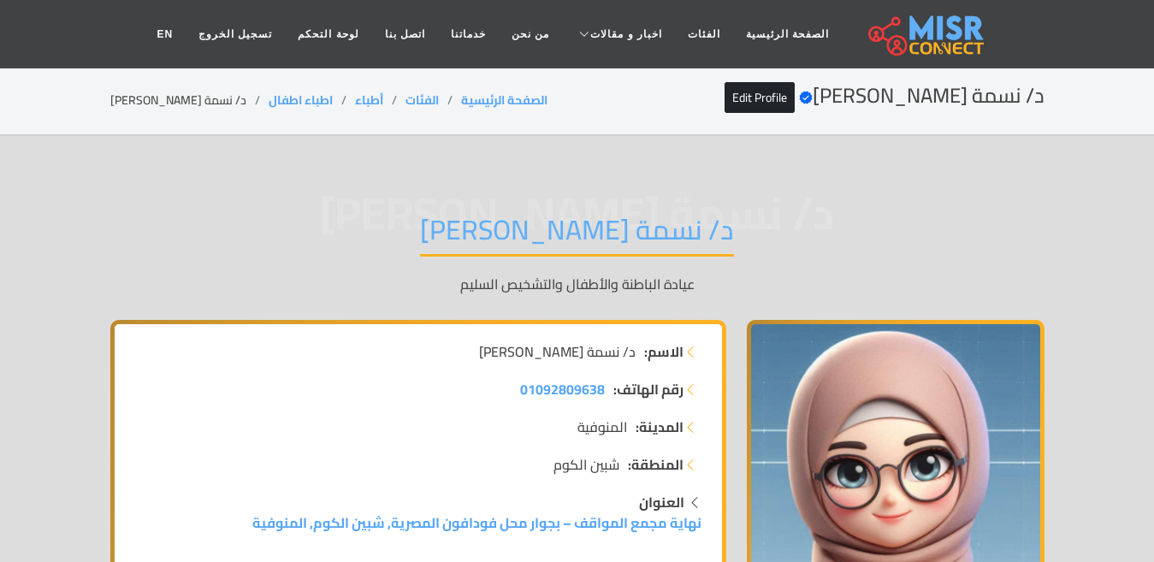
click at [217, 97] on li "د/ نسمة [PERSON_NAME]" at bounding box center [189, 100] width 158 height 18
copy ol "اطباء اطفال"
drag, startPoint x: 304, startPoint y: 94, endPoint x: 228, endPoint y: 94, distance: 76.1
click at [228, 94] on ol "الصفحة الرئيسية الفئات أطباء اطباء اطفال د/ نسمة خالد الغلبان" at bounding box center [328, 100] width 437 height 18
click at [159, 102] on li "د/ نسمة [PERSON_NAME]" at bounding box center [189, 100] width 158 height 18
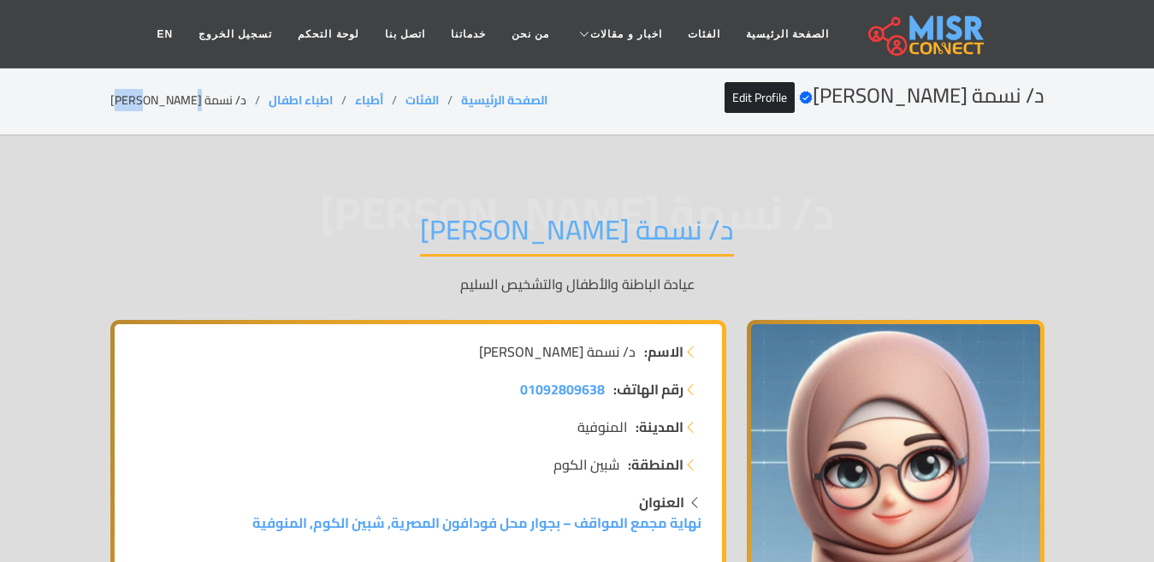
click at [159, 102] on li "د/ نسمة [PERSON_NAME]" at bounding box center [189, 100] width 158 height 18
click at [159, 102] on li "د/ نسمة خالد الغلبان" at bounding box center [189, 100] width 158 height 18
copy main "د/ نسمة خالد الغلبان"
copy main "د/ نسمة [PERSON_NAME]"
drag, startPoint x: 299, startPoint y: 97, endPoint x: 230, endPoint y: 97, distance: 69.3
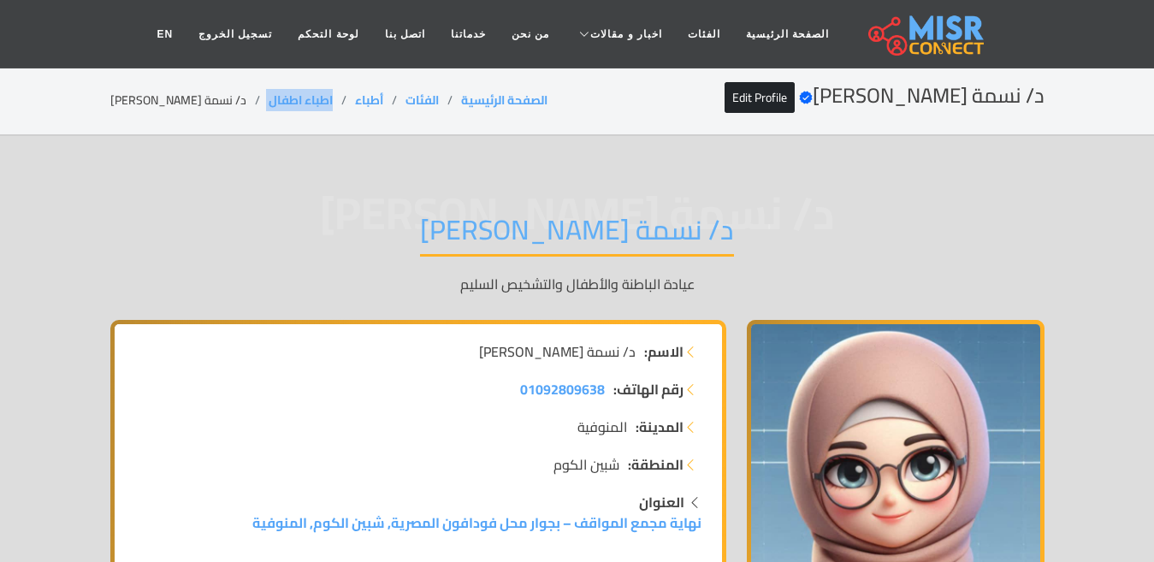
click at [227, 98] on ol "الصفحة الرئيسية الفئات أطباء اطباء اطفال د/ نسمة خالد الغلبان" at bounding box center [328, 100] width 437 height 18
copy ol "اطباء اطفال"
click at [556, 239] on h1 "د/ نسمة [PERSON_NAME]" at bounding box center [577, 235] width 314 height 44
click at [557, 239] on h1 "د/ نسمة [PERSON_NAME]" at bounding box center [577, 235] width 314 height 44
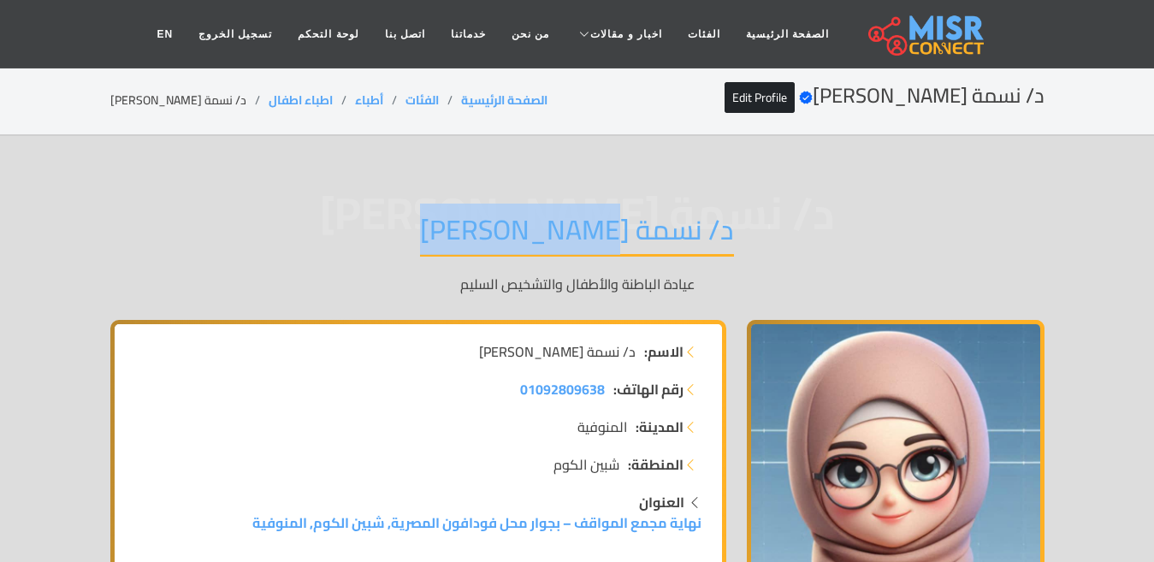
click at [557, 239] on h1 "د/ نسمة [PERSON_NAME]" at bounding box center [577, 235] width 314 height 44
copy div "د/ نسمة [PERSON_NAME]"
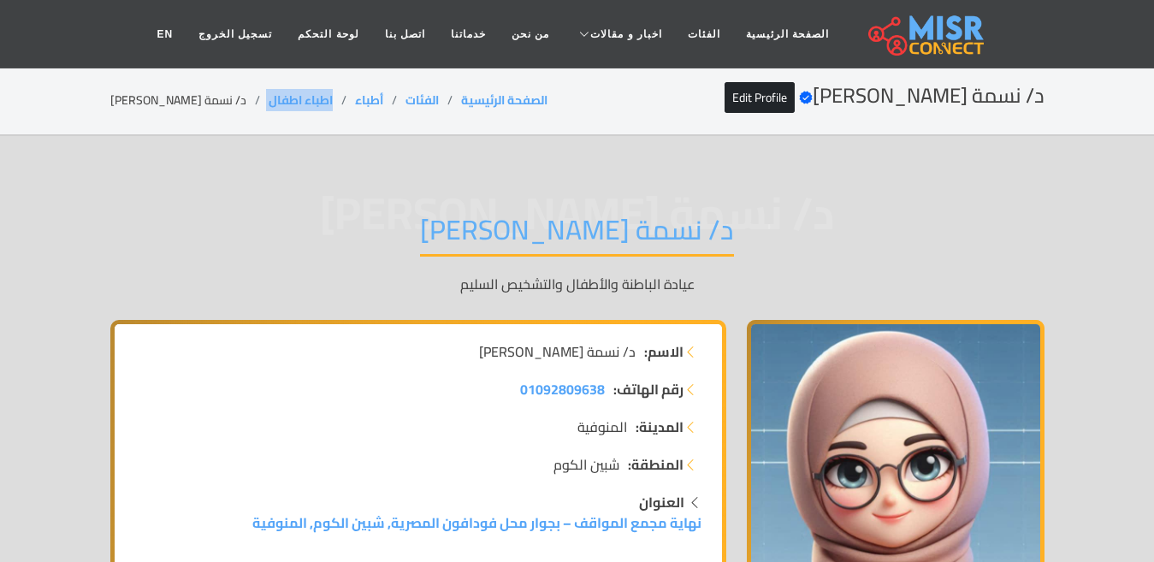
drag, startPoint x: 302, startPoint y: 93, endPoint x: 229, endPoint y: 105, distance: 73.7
click at [229, 105] on ol "الصفحة الرئيسية الفئات أطباء اطباء اطفال د/ نسمة خالد الغلبان" at bounding box center [328, 100] width 437 height 18
copy ol "اطباء اطفال"
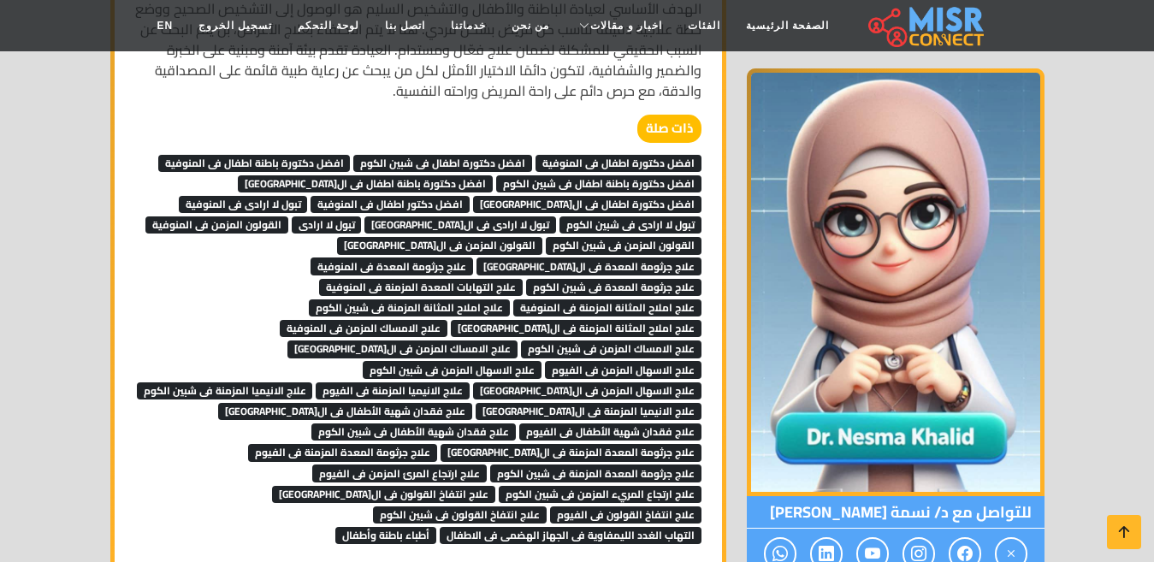
scroll to position [1454, 0]
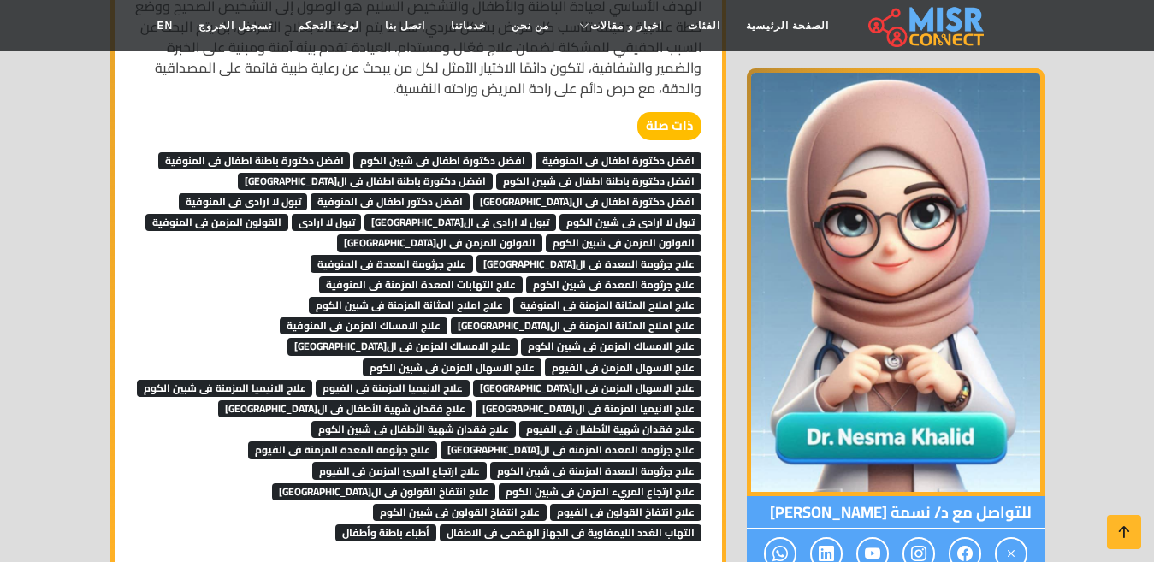
click at [440, 524] on span "التهاب الغدد الليمفاوية فى الجهاز الهضمى فى الاطفال" at bounding box center [571, 532] width 262 height 17
click at [329, 400] on span "علاج فقدان شهية الأطفال فى القاهرة" at bounding box center [345, 408] width 254 height 17
click at [286, 317] on span "علاج الامساك المزمن فى المنوفية" at bounding box center [364, 325] width 168 height 17
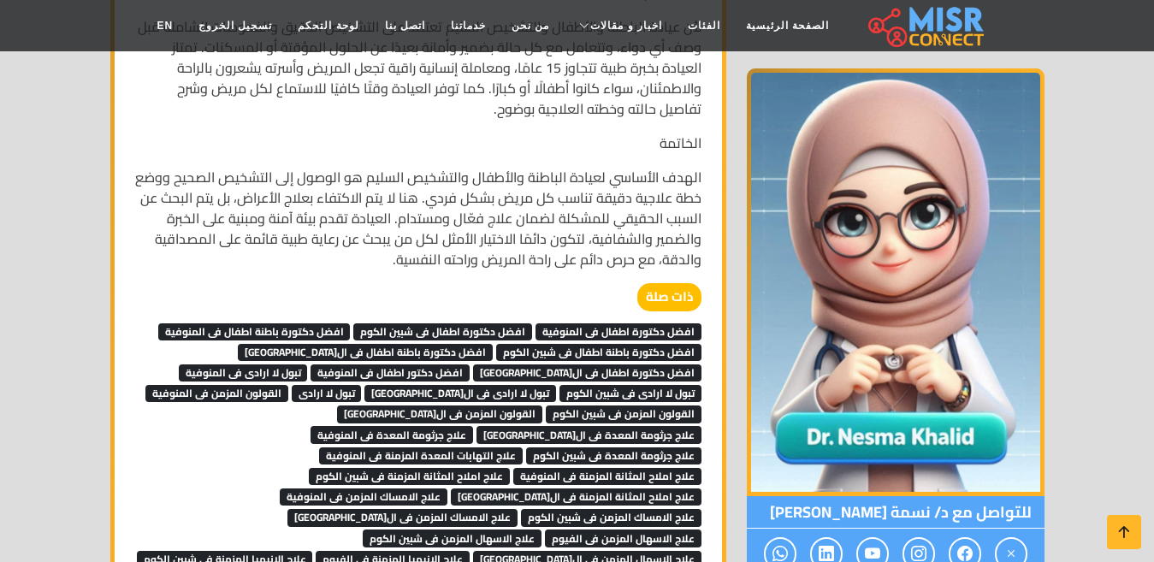
scroll to position [1539, 0]
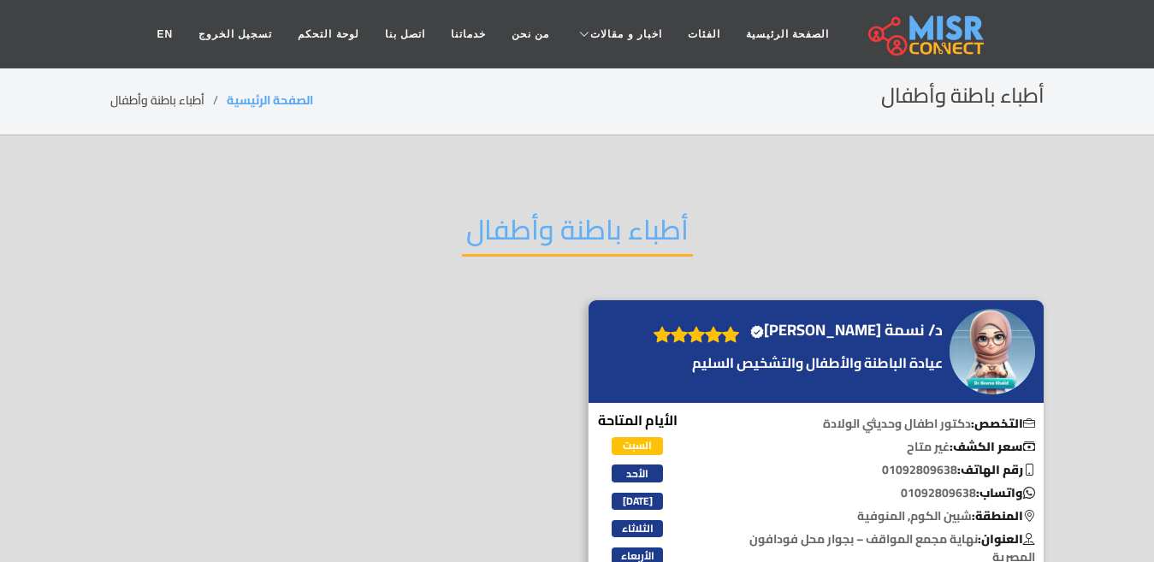
drag, startPoint x: 548, startPoint y: 223, endPoint x: 378, endPoint y: 220, distance: 170.2
click at [378, 220] on div "أطباء باطنة وأطفال" at bounding box center [577, 243] width 934 height 112
copy h2 "أطباء باطنة وأطفال"
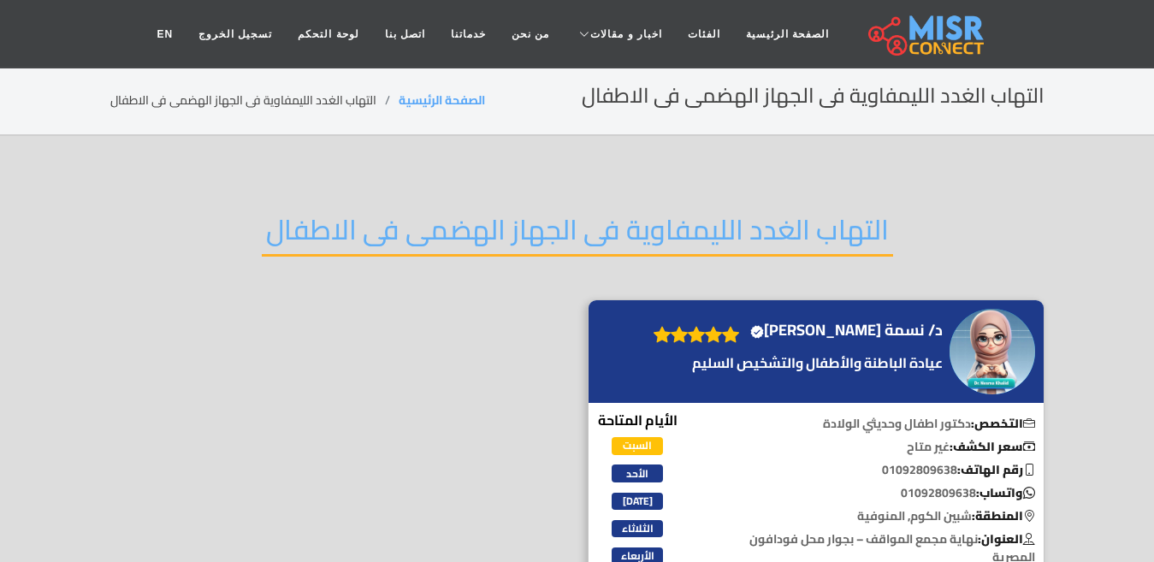
click at [848, 242] on h2 "التهاب الغدد الليمفاوية فى الجهاز الهضمى فى الاطفال" at bounding box center [577, 235] width 631 height 44
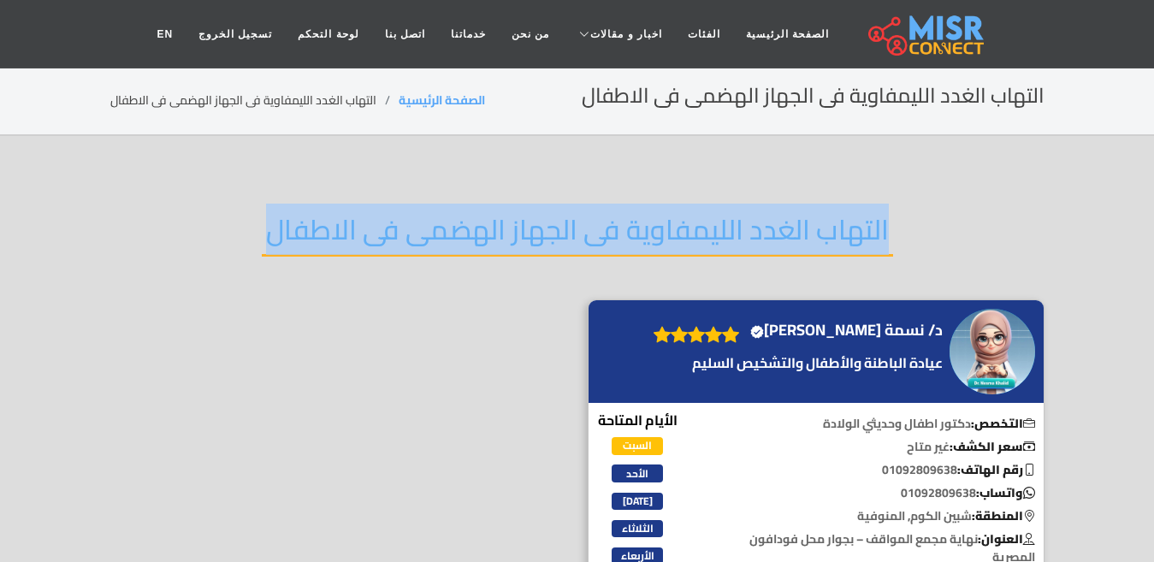
click at [848, 242] on h2 "التهاب الغدد الليمفاوية فى الجهاز الهضمى فى الاطفال" at bounding box center [577, 235] width 631 height 44
copy div "التهاب الغدد الليمفاوية فى الجهاز الهضمى فى الاطفال"
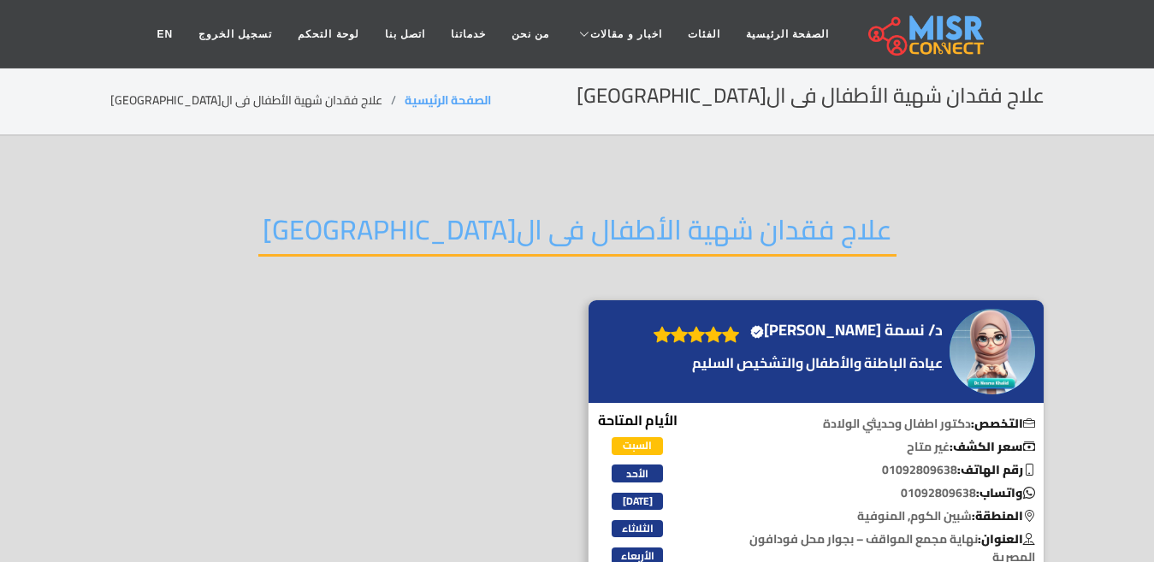
click at [598, 241] on h2 "علاج فقدان شهية الأطفال فى القاهرة" at bounding box center [577, 235] width 638 height 44
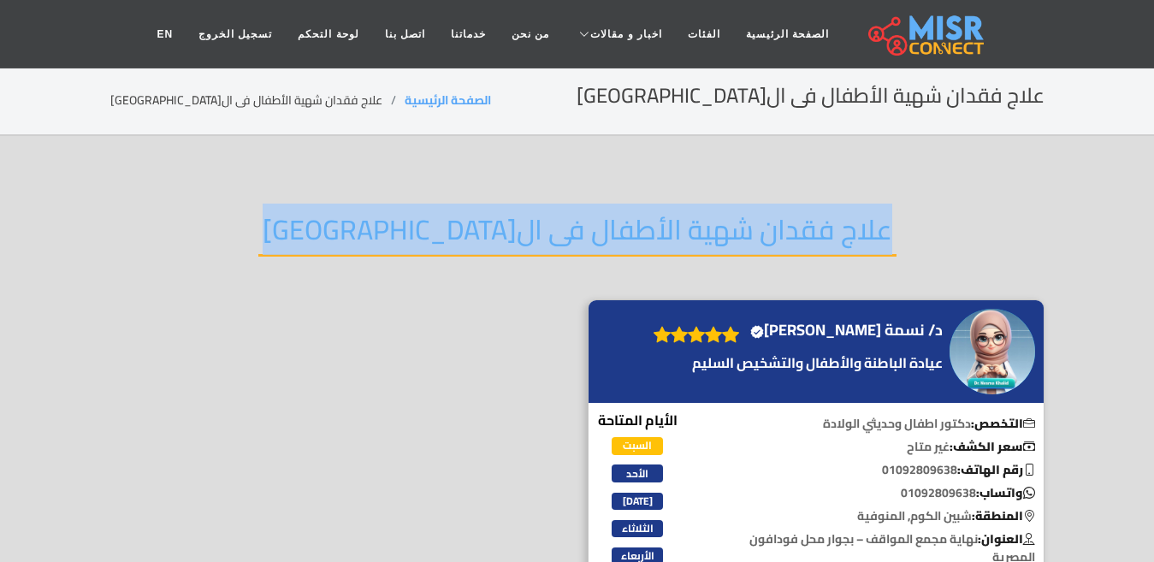
click at [598, 241] on h2 "علاج فقدان شهية الأطفال فى القاهرة" at bounding box center [577, 235] width 638 height 44
copy div "علاج فقدان شهية الأطفال فى القاهرة"
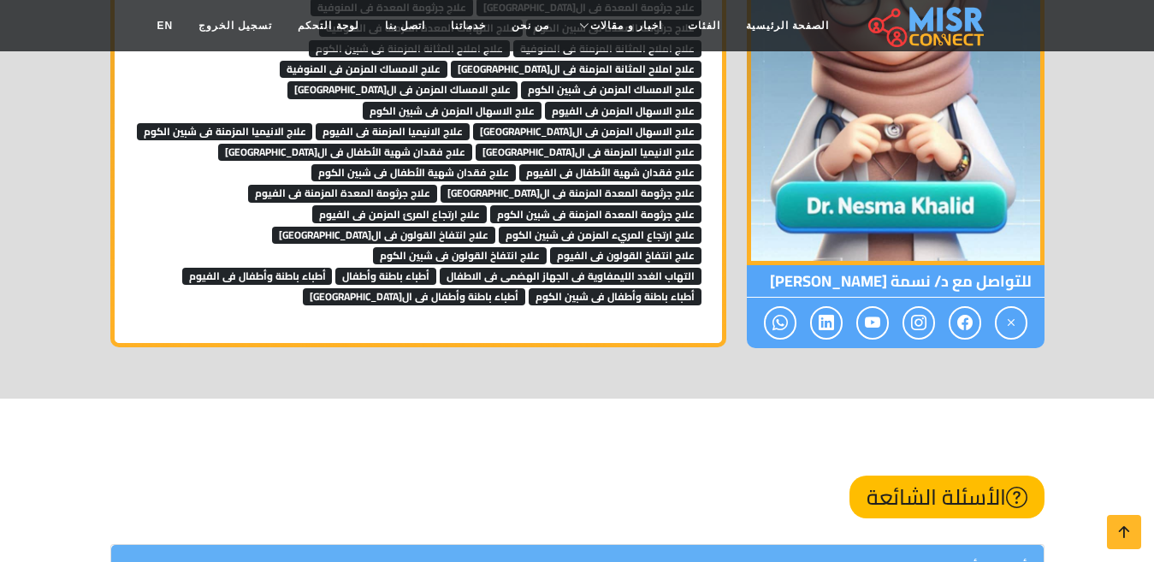
scroll to position [1454, 0]
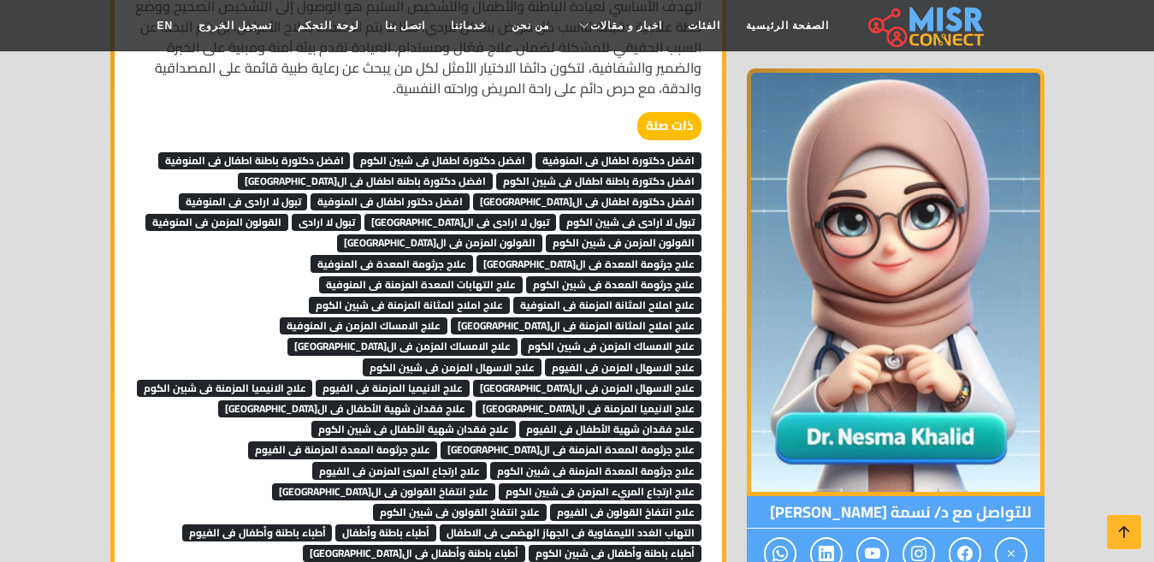
click at [316, 380] on span "علاج الانيميا المزمنة فى الفيوم" at bounding box center [393, 388] width 154 height 17
click at [545, 358] on span "علاج الاسهال المزمن فى الفيوم" at bounding box center [623, 366] width 156 height 17
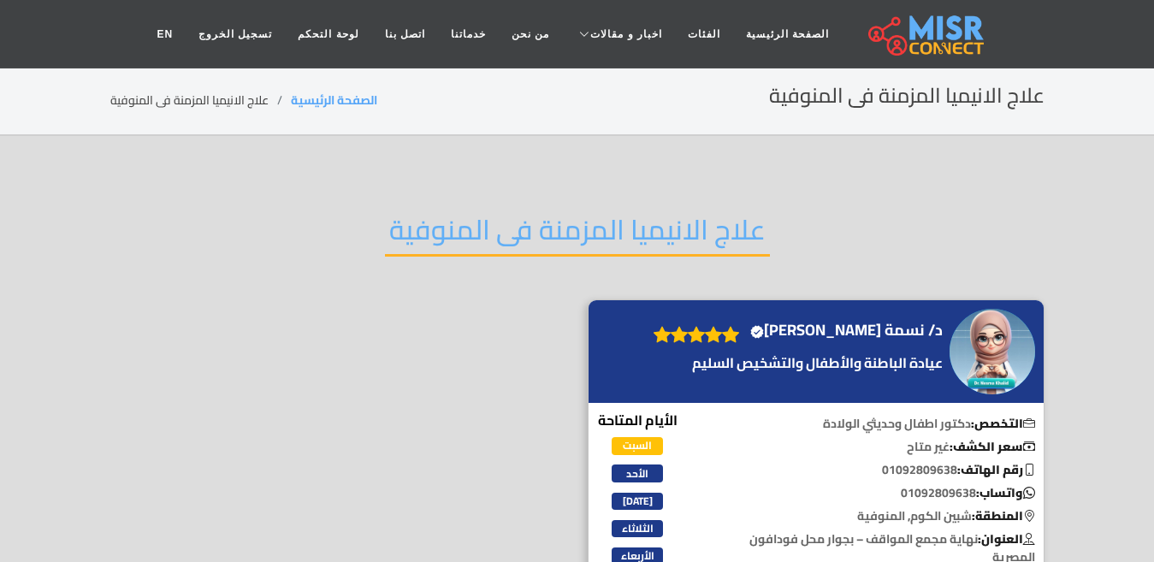
click at [549, 241] on h2 "علاج الانيميا المزمنة فى المنوفية" at bounding box center [577, 235] width 385 height 44
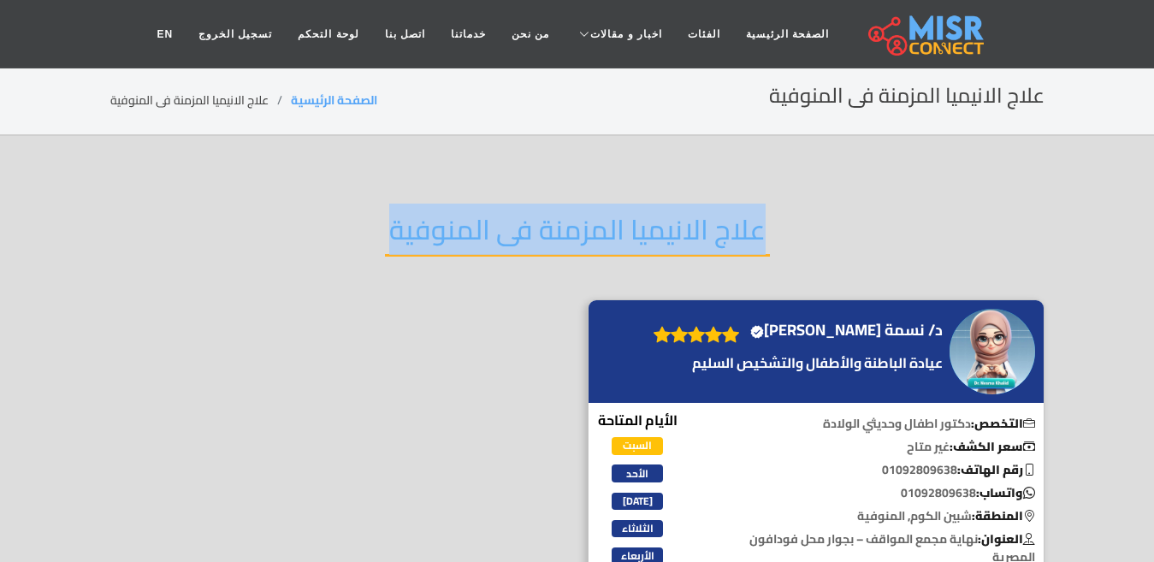
click at [549, 241] on h2 "علاج الانيميا المزمنة فى المنوفية" at bounding box center [577, 235] width 385 height 44
copy div "علاج الانيميا المزمنة فى المنوفية"
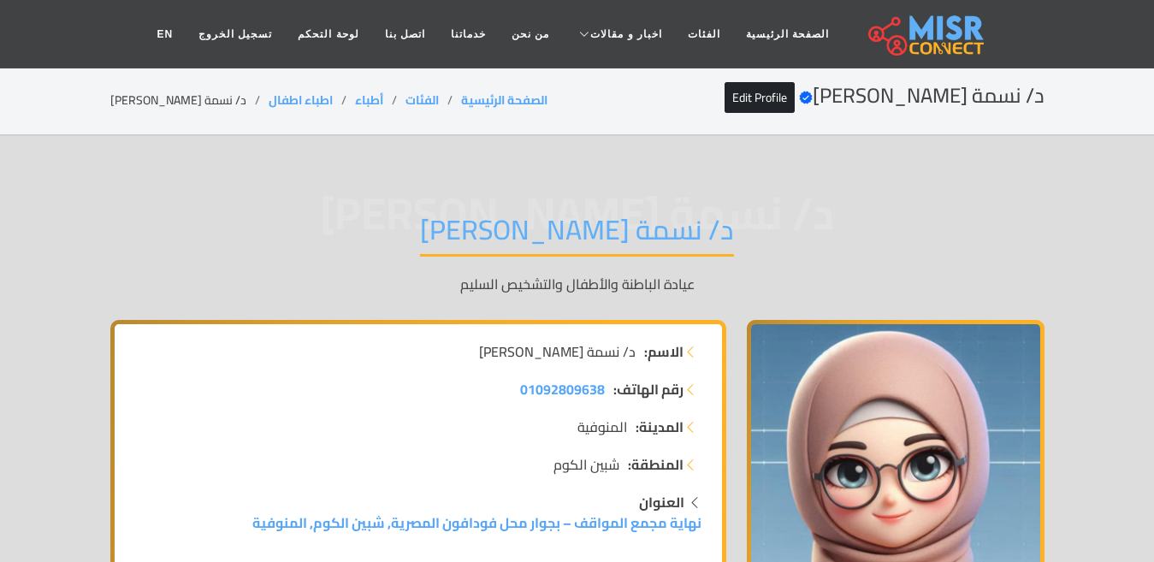
scroll to position [1454, 0]
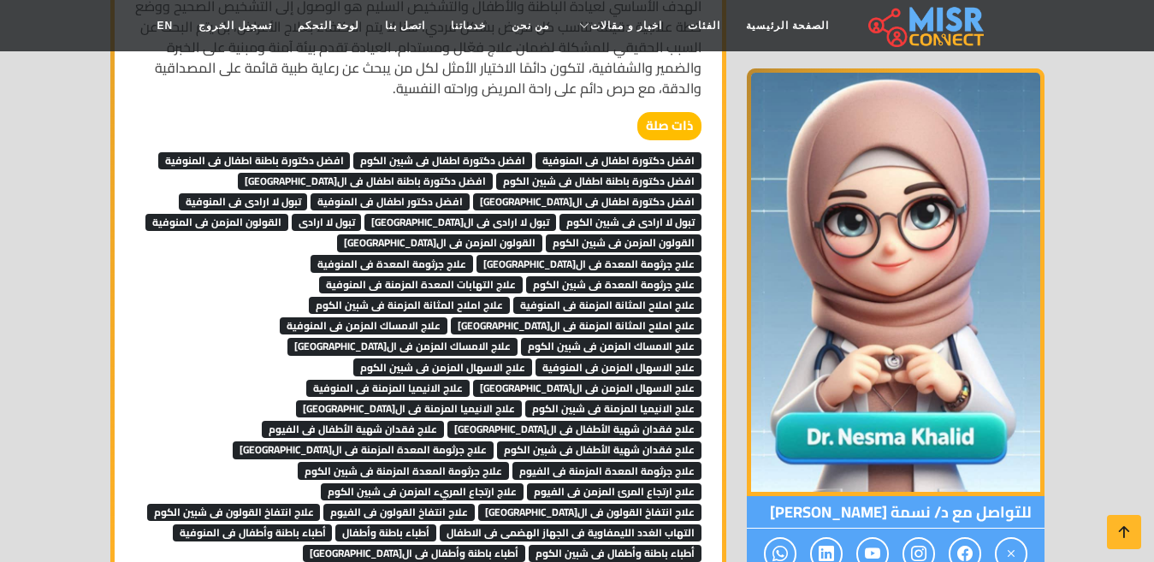
click at [444, 421] on span "علاج فقدان شهية الأطفال فى الفيوم" at bounding box center [353, 429] width 182 height 17
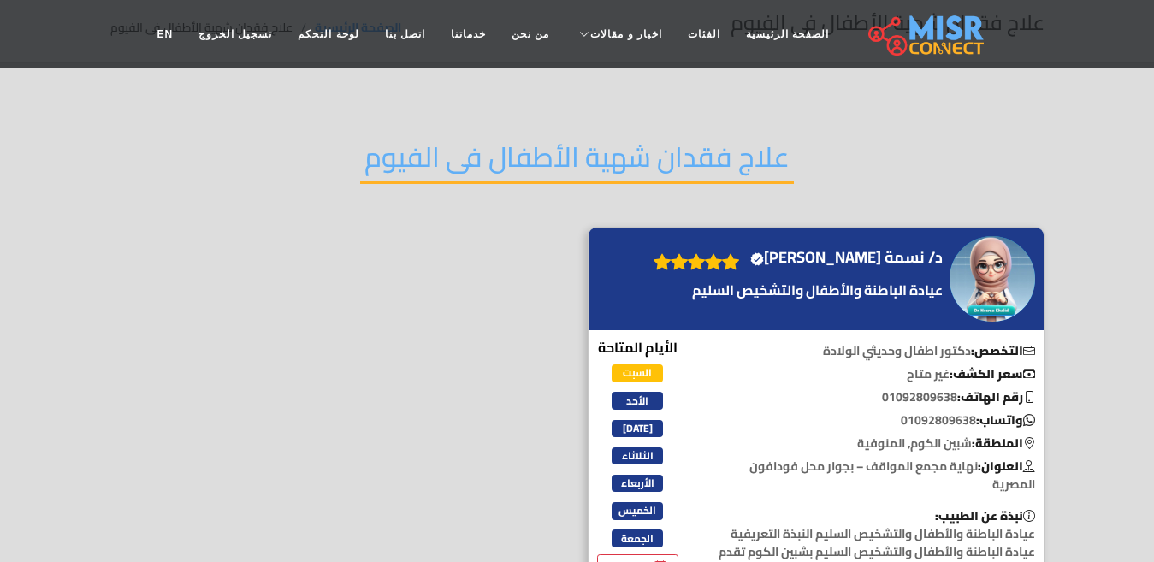
scroll to position [171, 0]
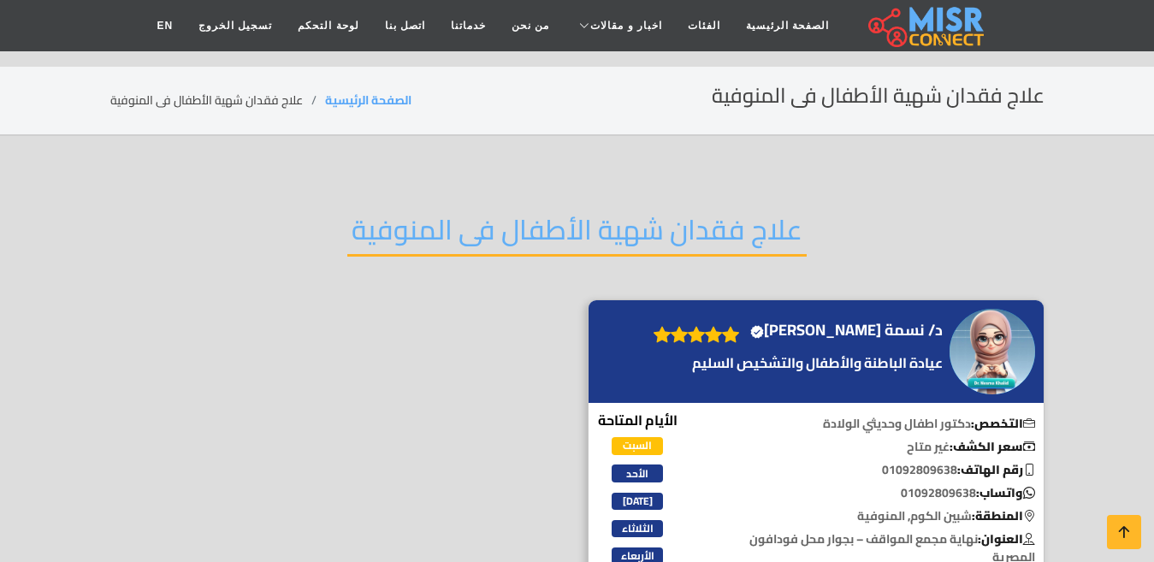
scroll to position [171, 0]
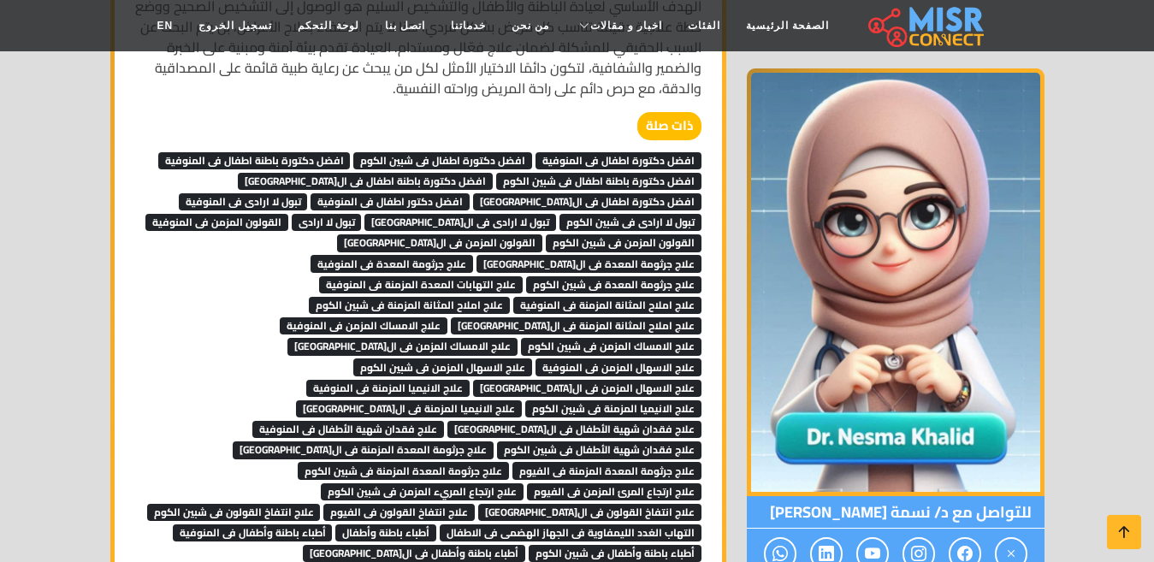
scroll to position [1454, 0]
click at [512, 462] on span "علاج جرثومة المعدة المزمنة فى الفيوم" at bounding box center [606, 470] width 189 height 17
click at [1128, 528] on icon at bounding box center [1124, 532] width 24 height 24
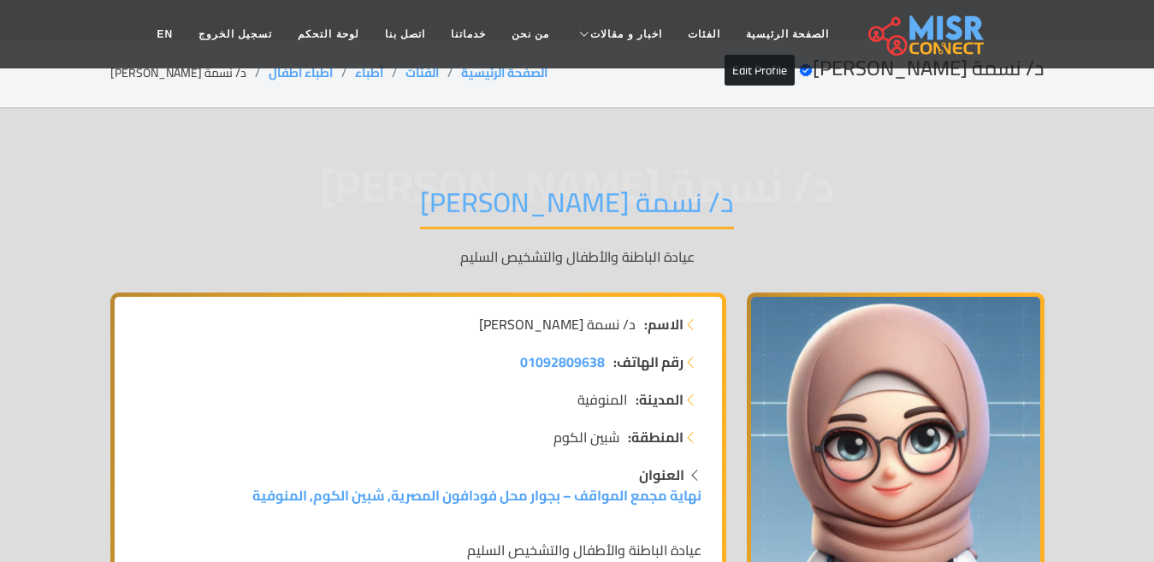
scroll to position [0, 0]
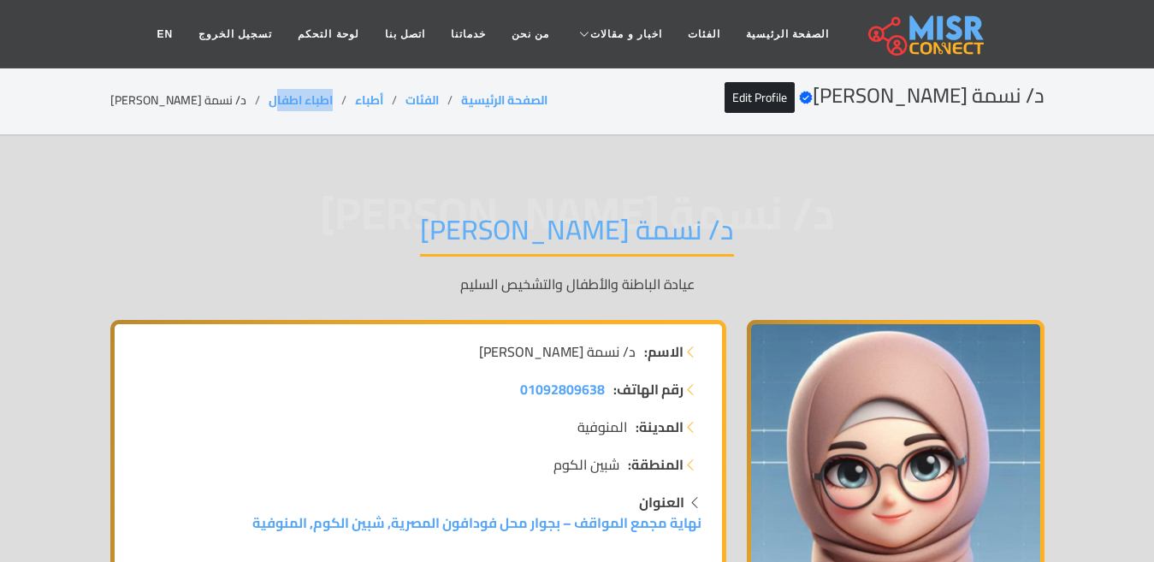
drag, startPoint x: 304, startPoint y: 97, endPoint x: 205, endPoint y: 104, distance: 99.4
click at [268, 103] on li "اطباء اطفال" at bounding box center [311, 100] width 86 height 18
click at [189, 104] on li "د/ نسمة [PERSON_NAME]" at bounding box center [189, 100] width 158 height 18
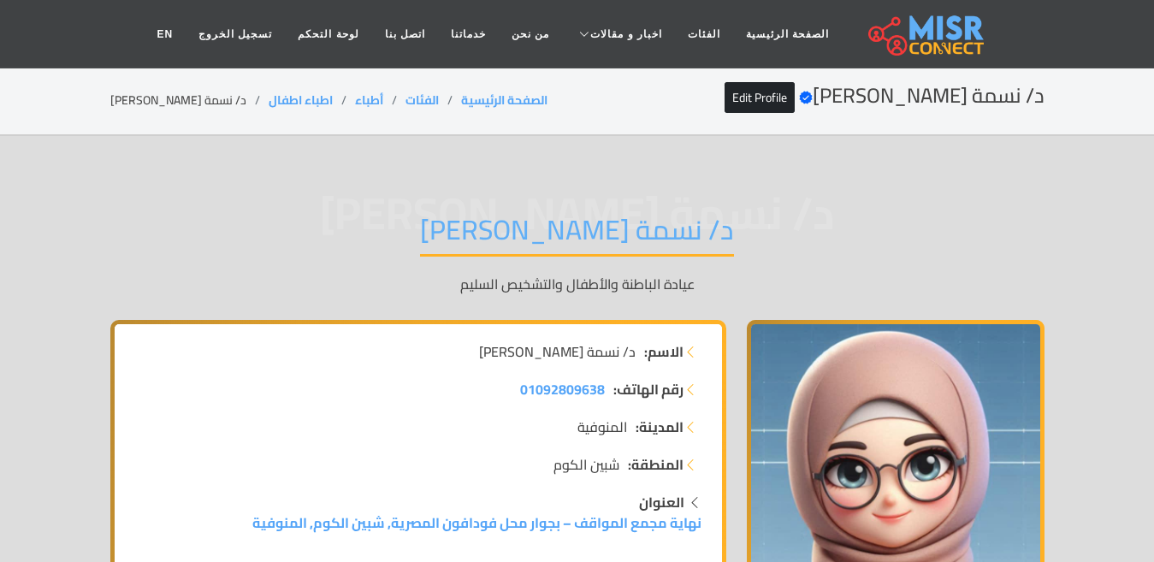
click at [188, 104] on li "د/ نسمة [PERSON_NAME]" at bounding box center [189, 100] width 158 height 18
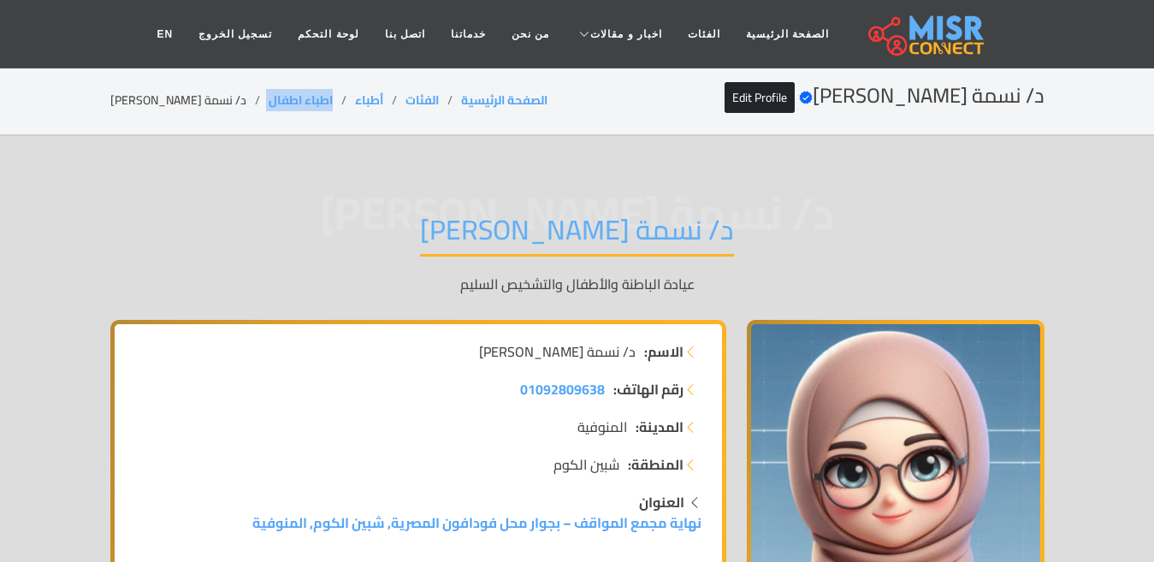
drag, startPoint x: 298, startPoint y: 97, endPoint x: 229, endPoint y: 103, distance: 69.5
click at [229, 103] on ol "الصفحة الرئيسية الفئات أطباء اطباء اطفال د/ نسمة خالد الغلبان" at bounding box center [328, 100] width 437 height 18
copy ol "اطباء اطفال"
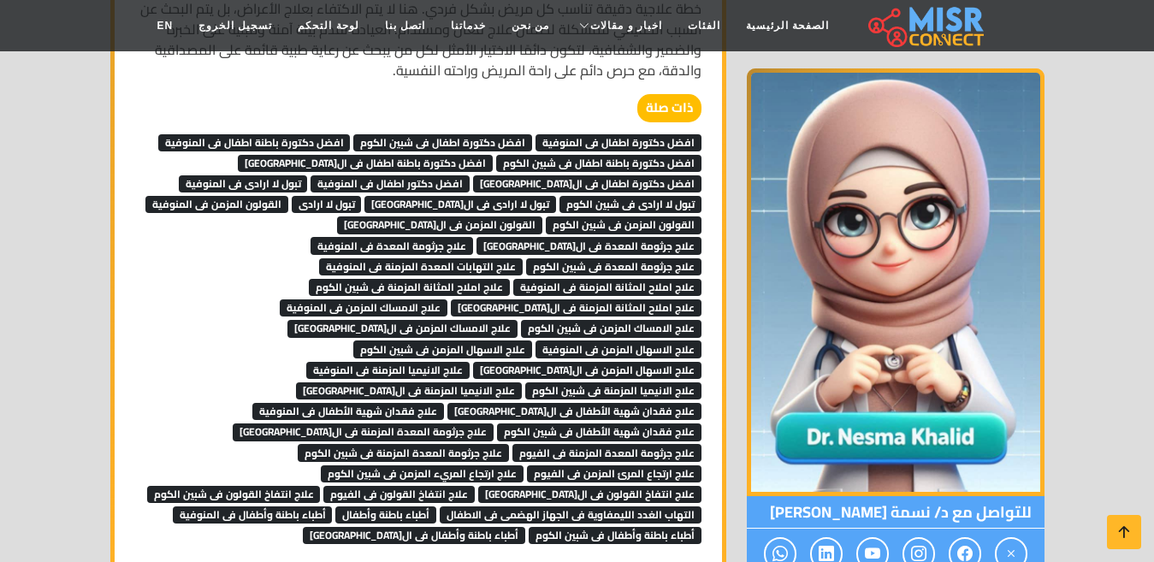
scroll to position [1283, 0]
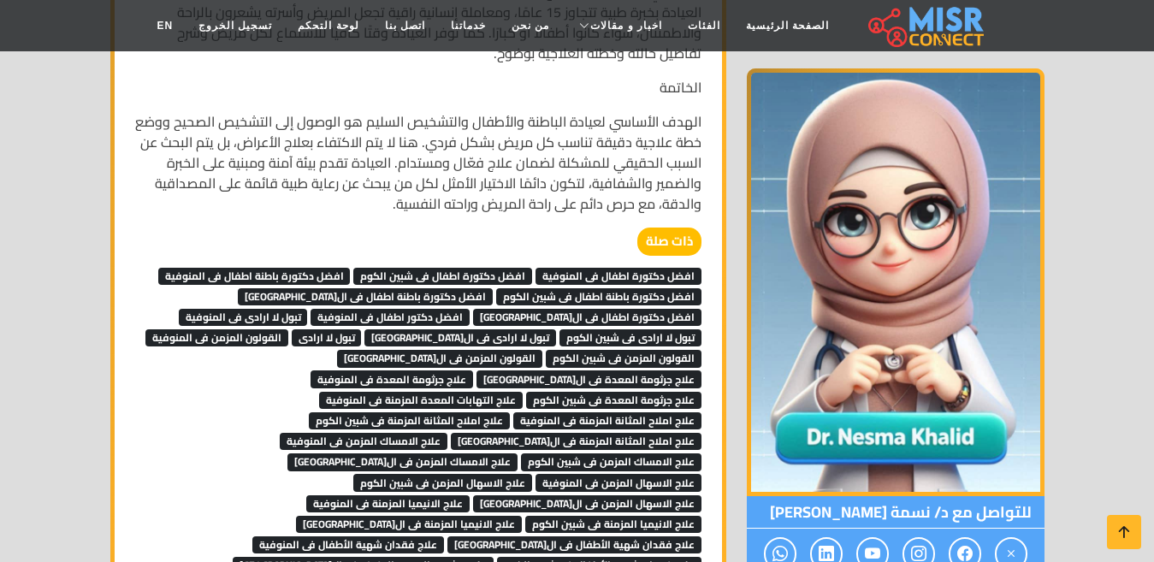
scroll to position [1368, 0]
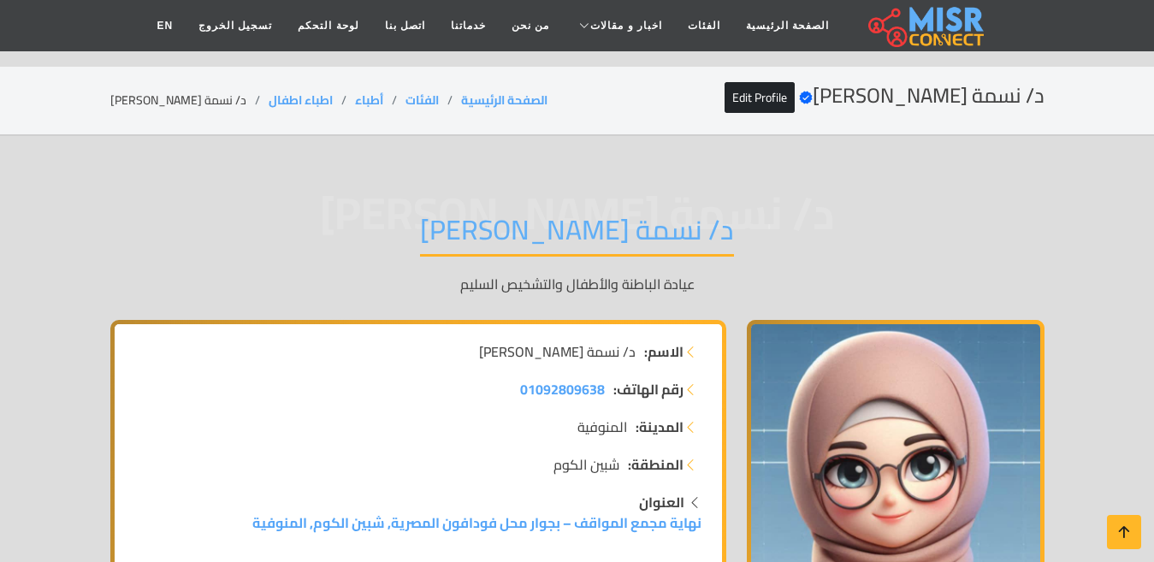
scroll to position [1368, 0]
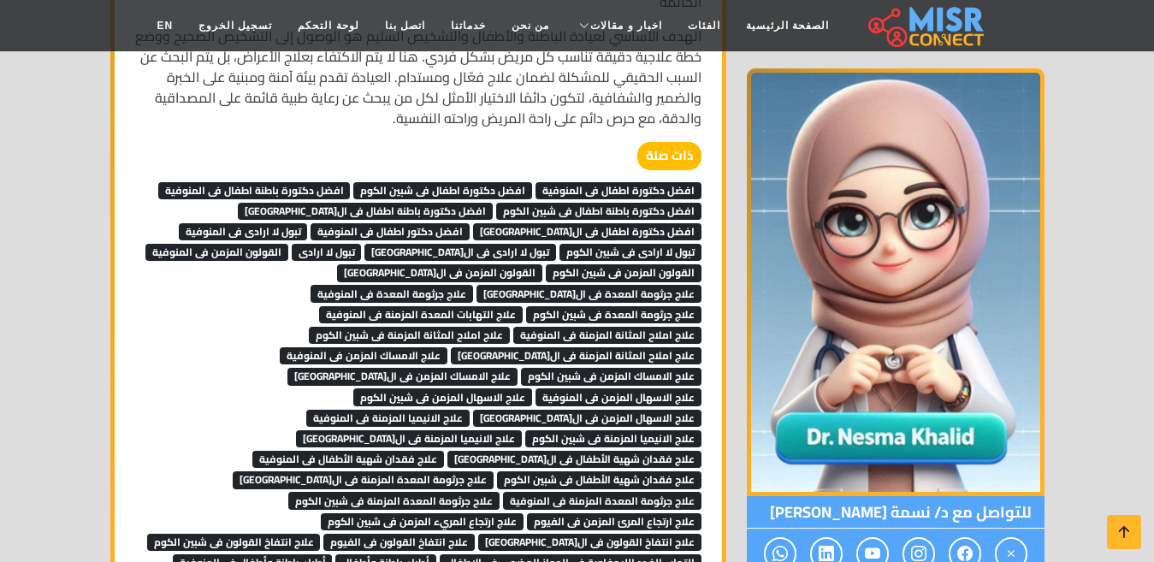
scroll to position [1454, 0]
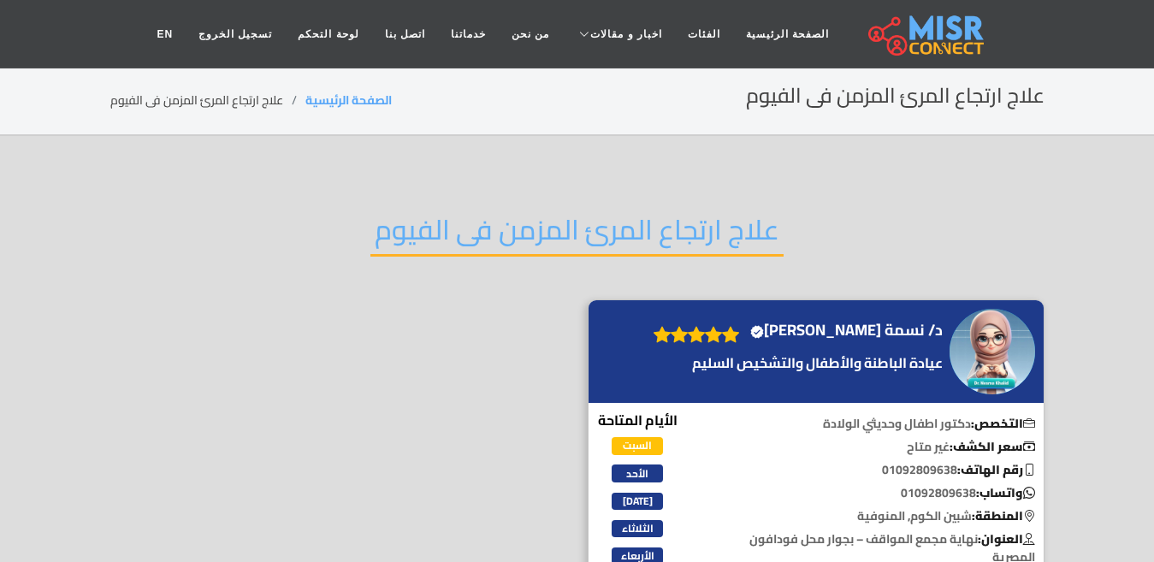
click at [481, 235] on h2 "علاج ارتجاع المرئ المزمن فى الفيوم" at bounding box center [576, 235] width 413 height 44
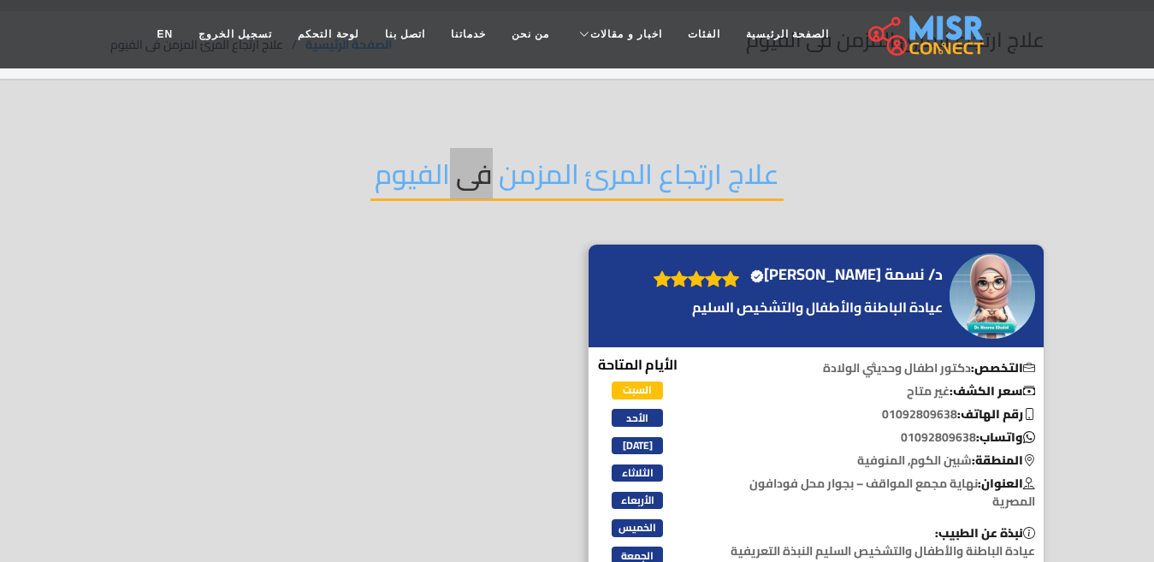
scroll to position [86, 0]
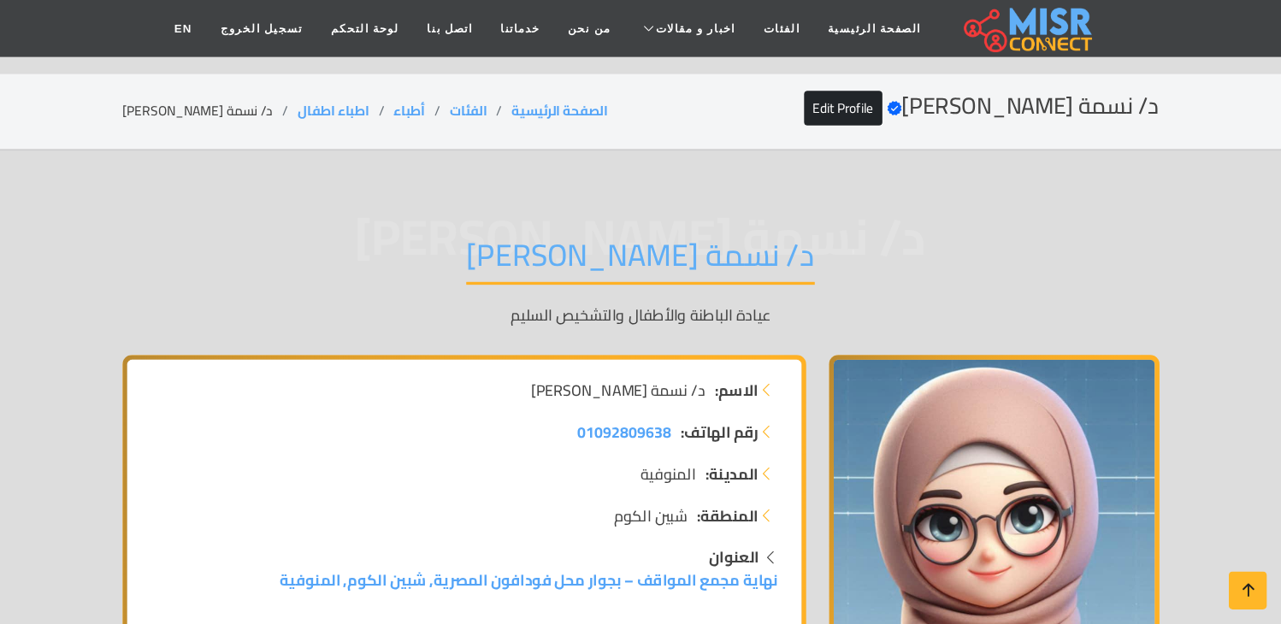
scroll to position [1454, 0]
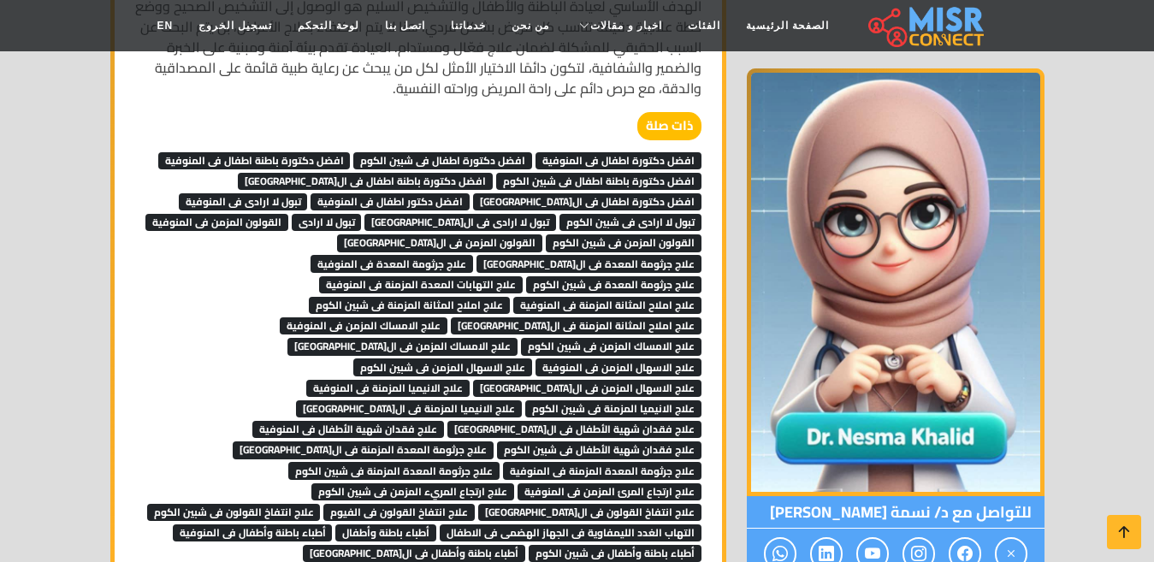
click at [323, 504] on span "علاج انتفاخ القولون فى الفيوم" at bounding box center [398, 512] width 151 height 17
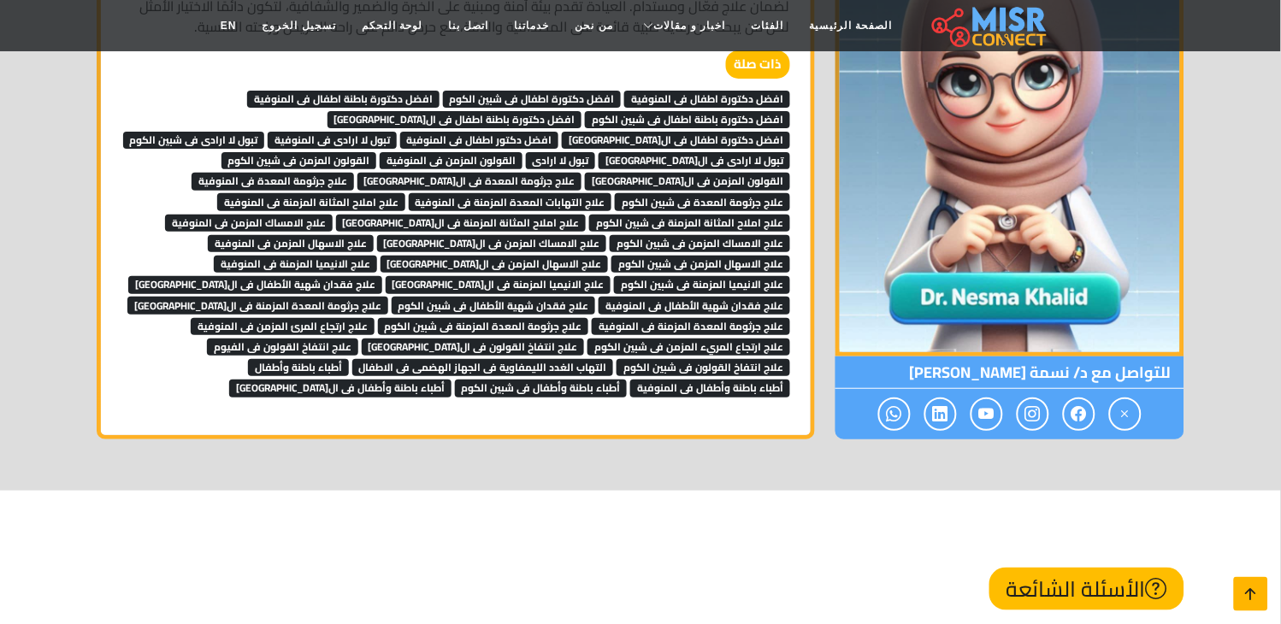
click at [1153, 561] on icon at bounding box center [1251, 594] width 24 height 24
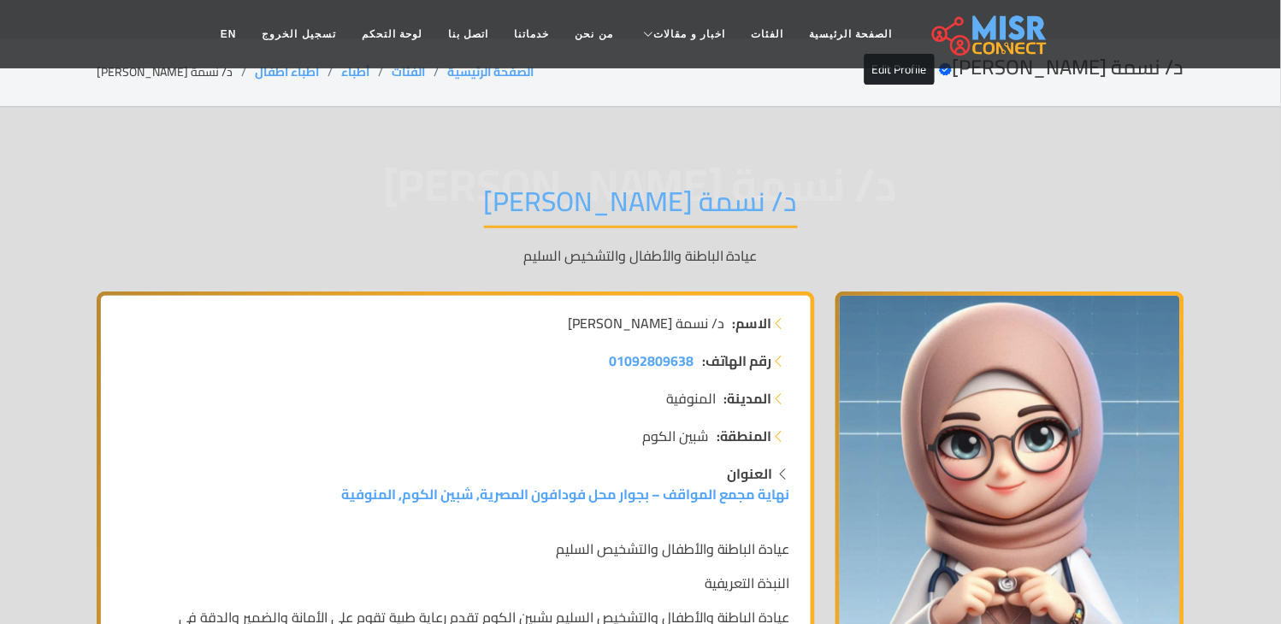
scroll to position [0, 0]
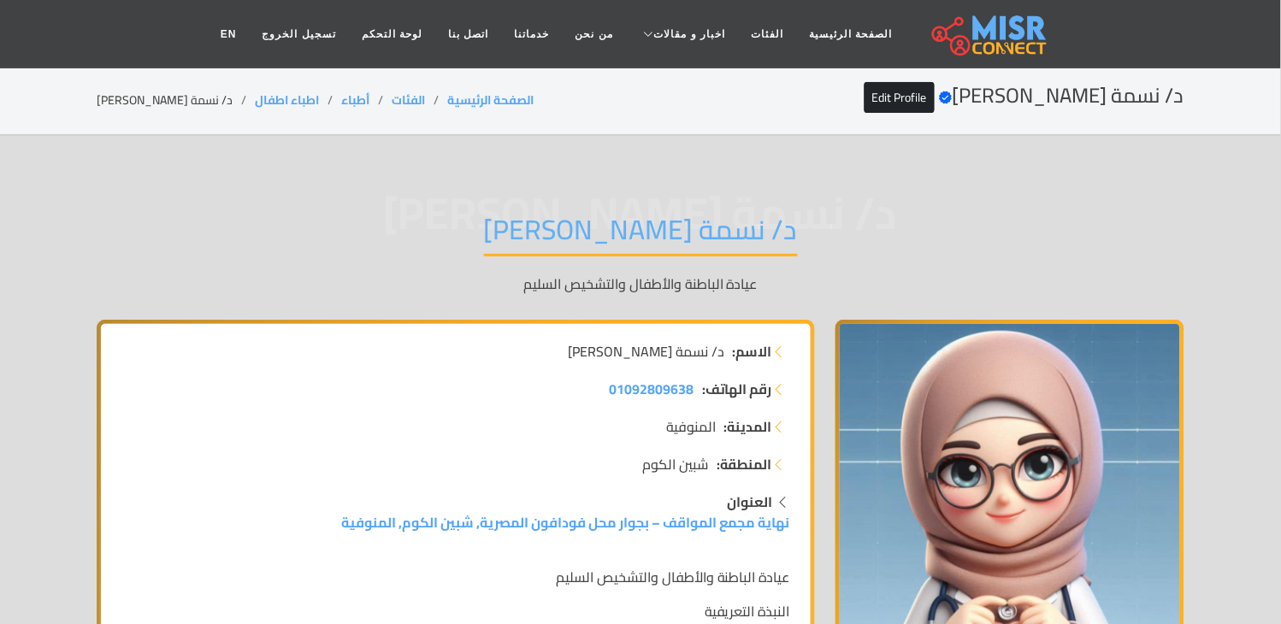
click at [144, 96] on li "د/ نسمة [PERSON_NAME]" at bounding box center [176, 100] width 158 height 18
click at [145, 96] on li "د/ نسمة [PERSON_NAME]" at bounding box center [176, 100] width 158 height 18
copy main "د/ نسمة [PERSON_NAME]"
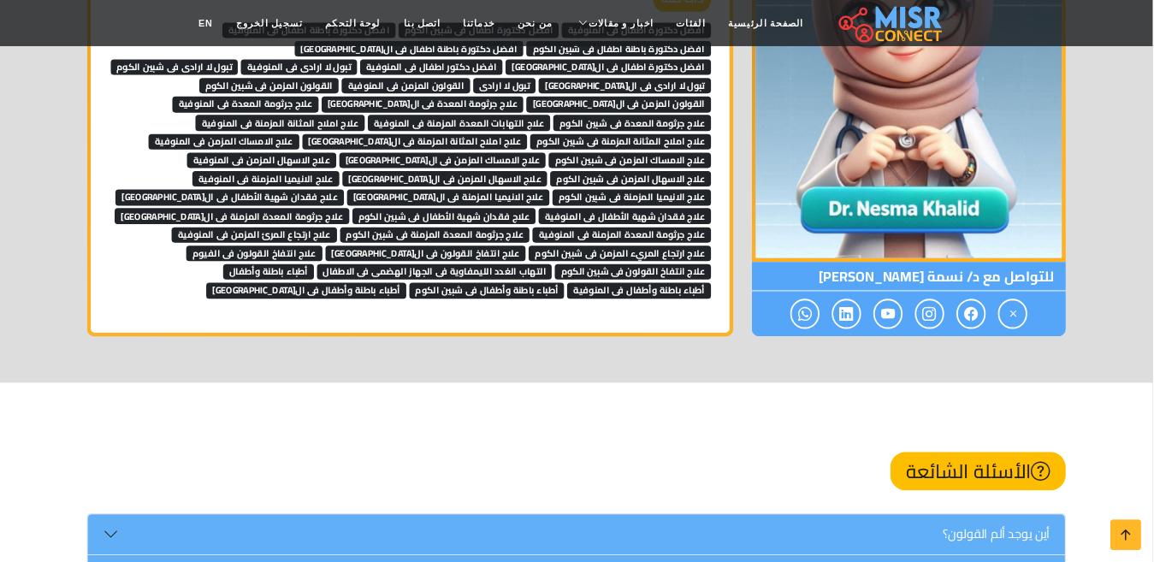
scroll to position [1519, 0]
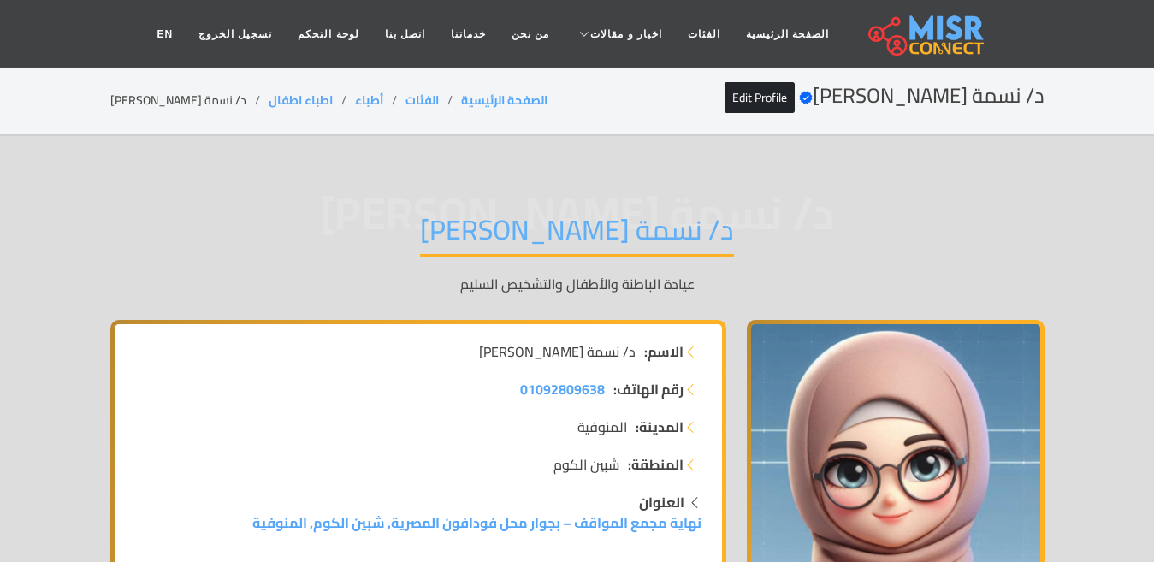
scroll to position [1519, 0]
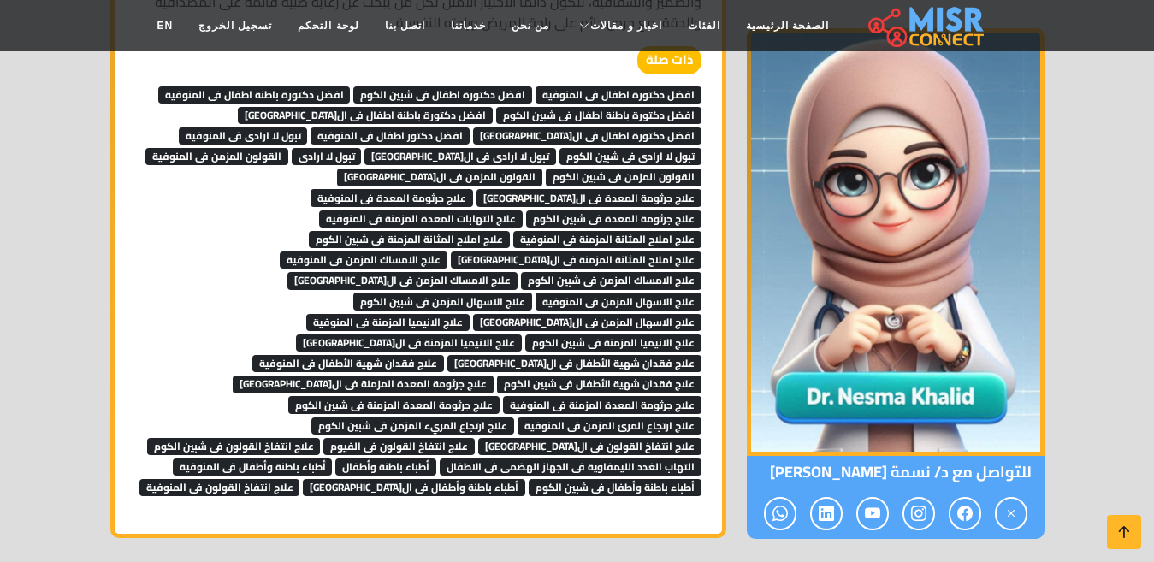
click at [323, 438] on span "علاج انتفاخ القولون فى الفيوم" at bounding box center [398, 446] width 151 height 17
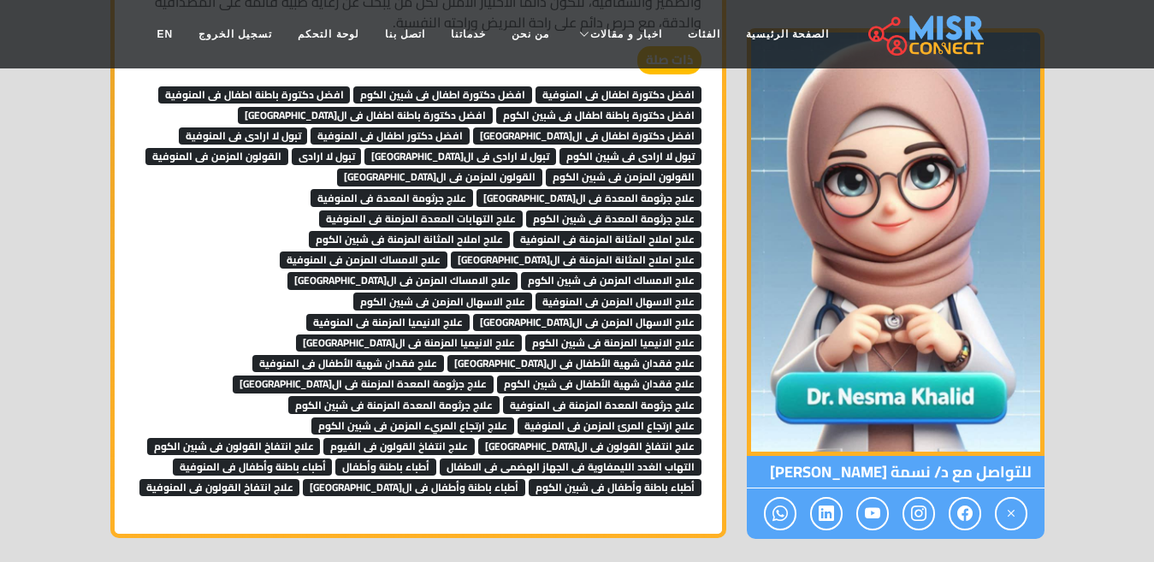
scroll to position [1519, 0]
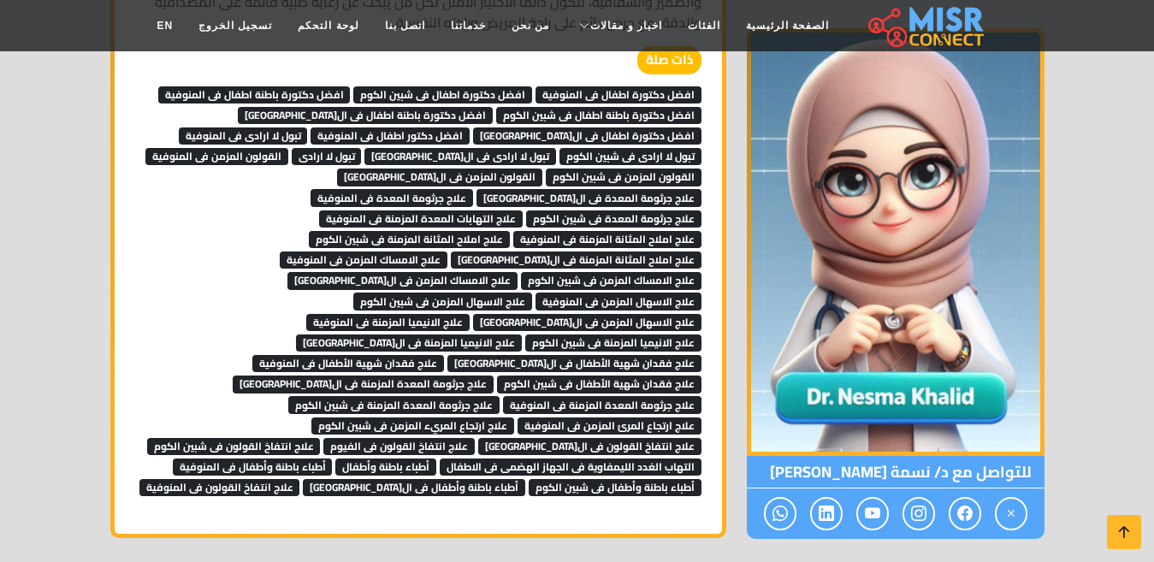
click at [323, 438] on span "علاج انتفاخ القولون فى الفيوم" at bounding box center [398, 446] width 151 height 17
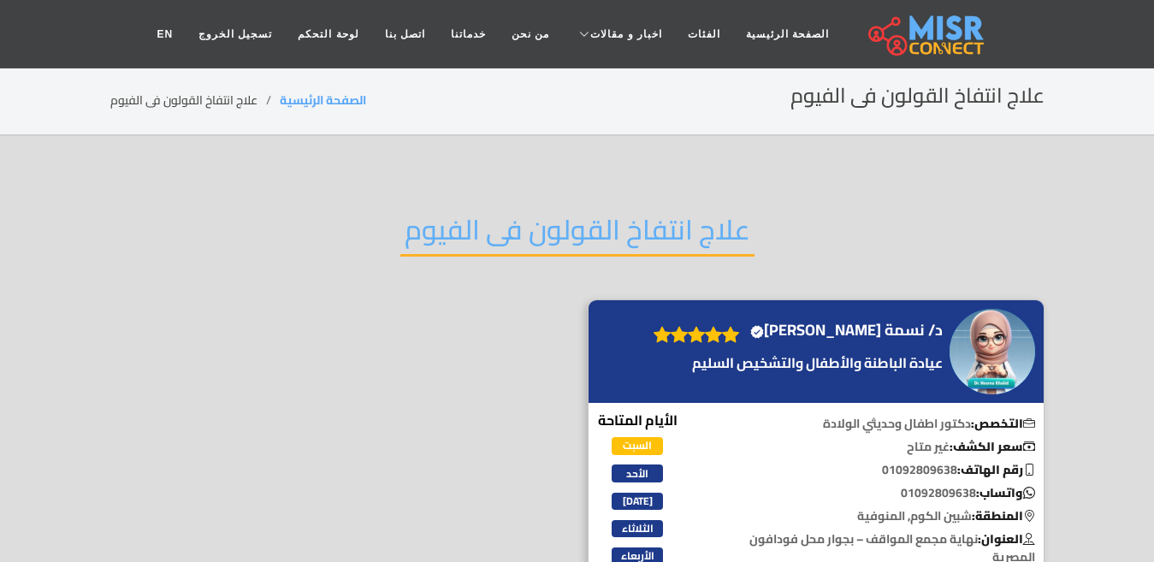
click at [548, 237] on h2 "علاج انتفاخ القولون فى الفيوم" at bounding box center [577, 235] width 354 height 44
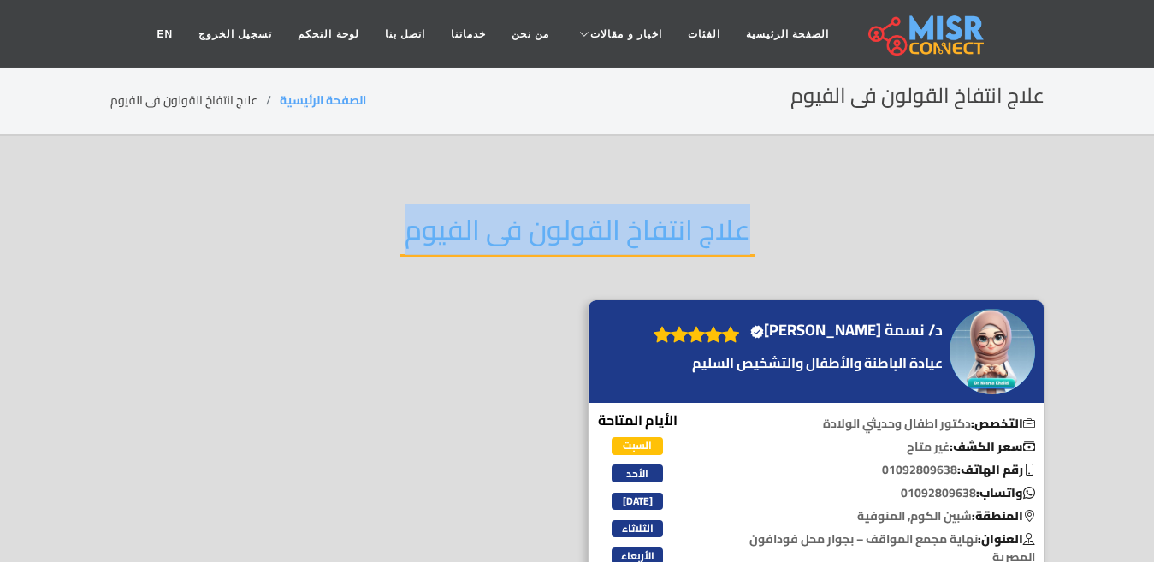
click at [548, 237] on h2 "علاج انتفاخ القولون فى الفيوم" at bounding box center [577, 235] width 354 height 44
copy div "علاج انتفاخ القولون فى الفيوم"
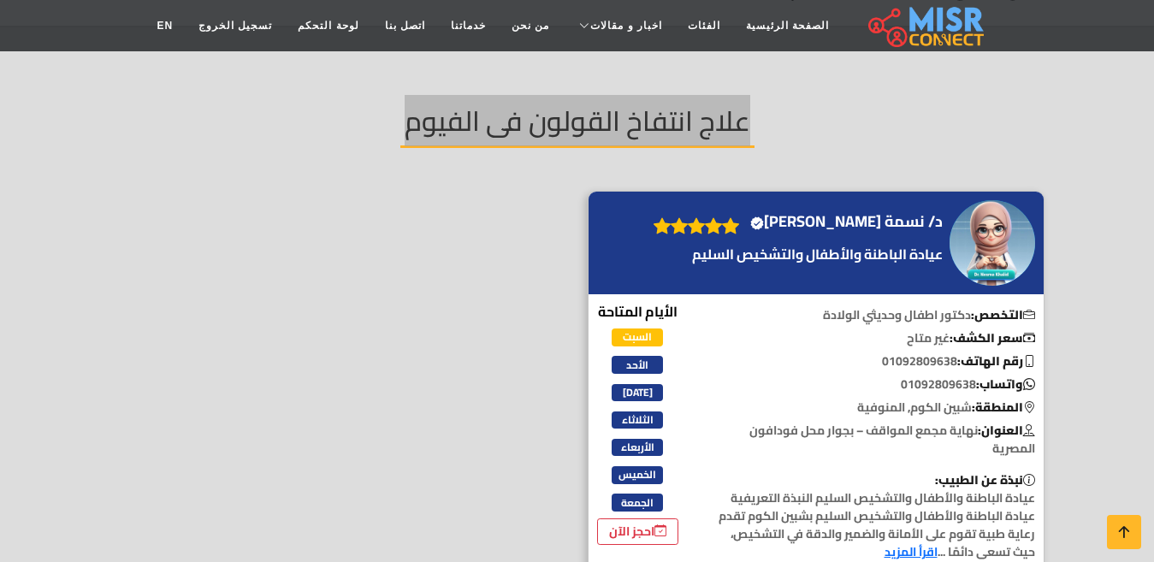
scroll to position [86, 0]
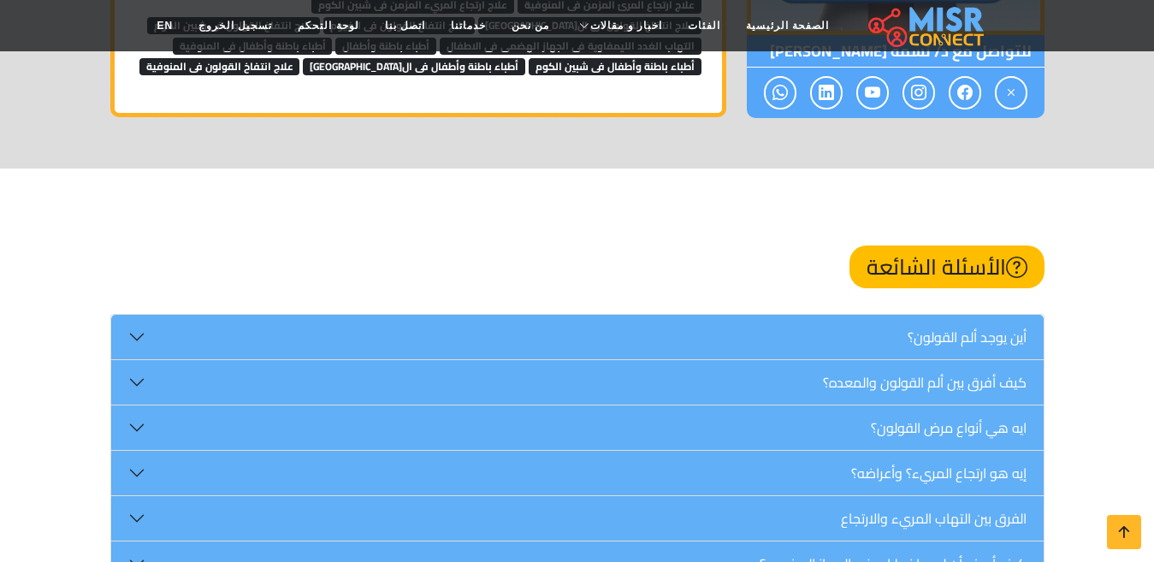
scroll to position [1947, 0]
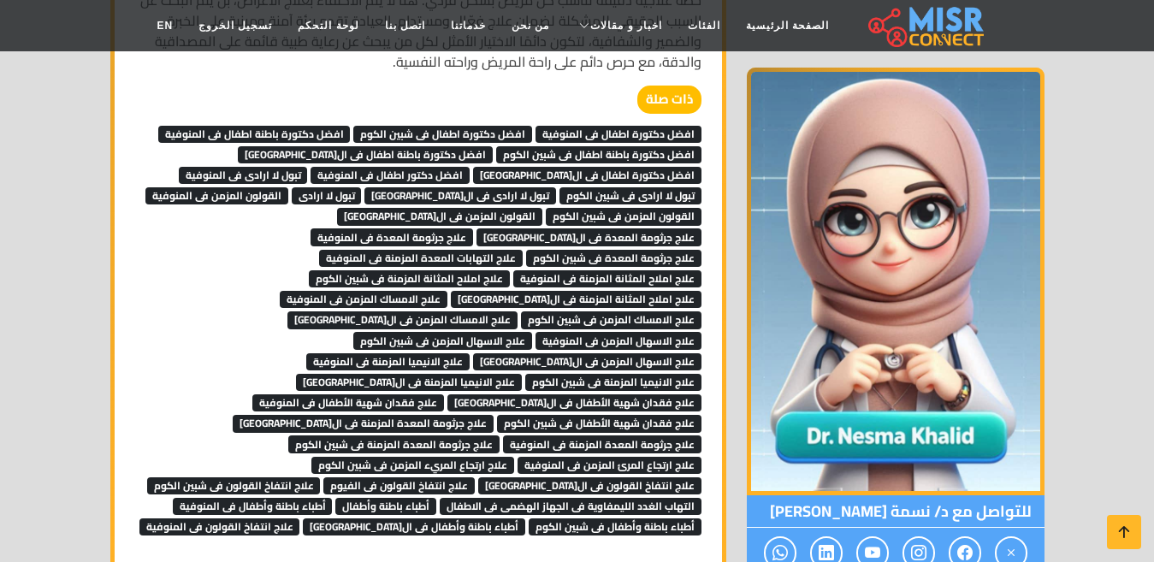
scroll to position [1454, 0]
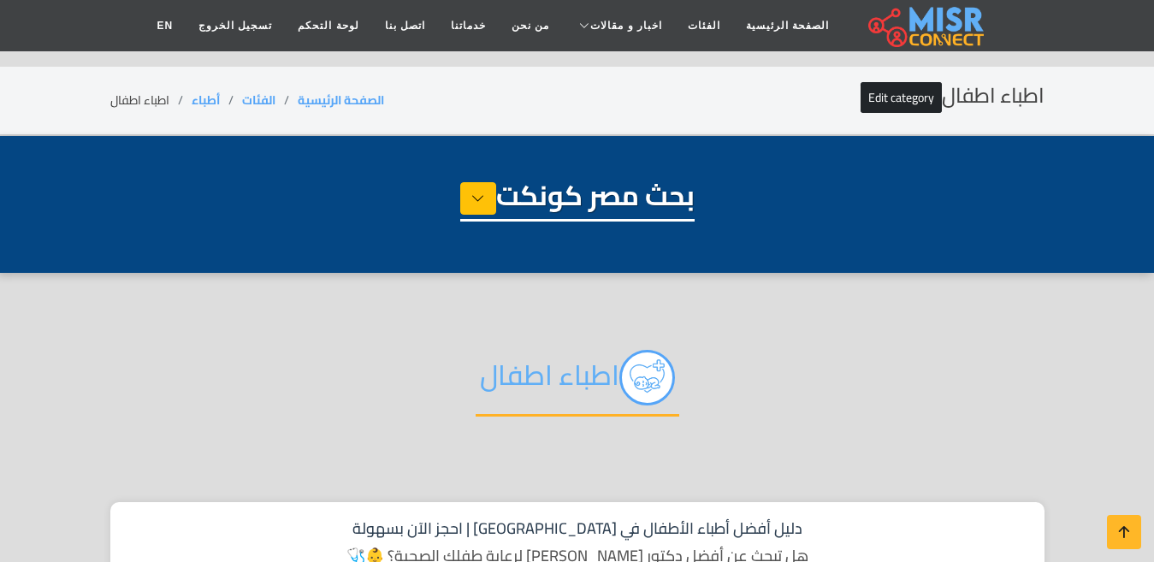
select select "*****"
select select "**********"
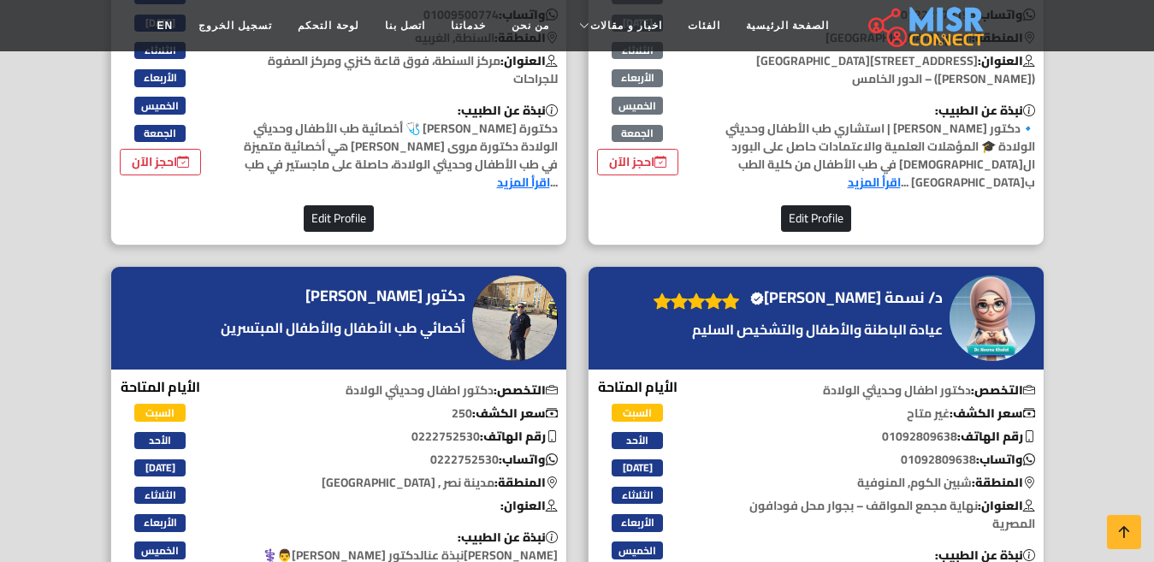
scroll to position [1026, 0]
